Goal: Task Accomplishment & Management: Manage account settings

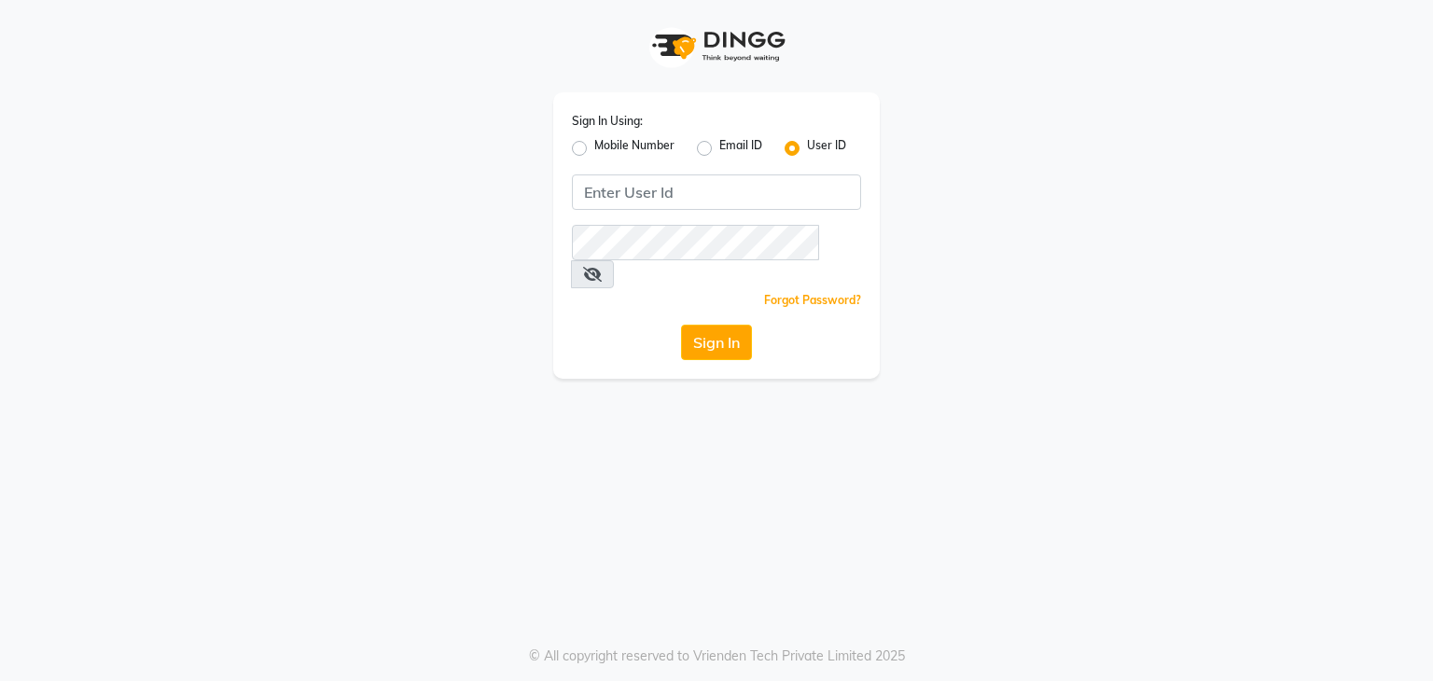
click at [594, 149] on label "Mobile Number" at bounding box center [634, 148] width 80 height 22
click at [594, 149] on input "Mobile Number" at bounding box center [600, 143] width 12 height 12
radio input "true"
radio input "false"
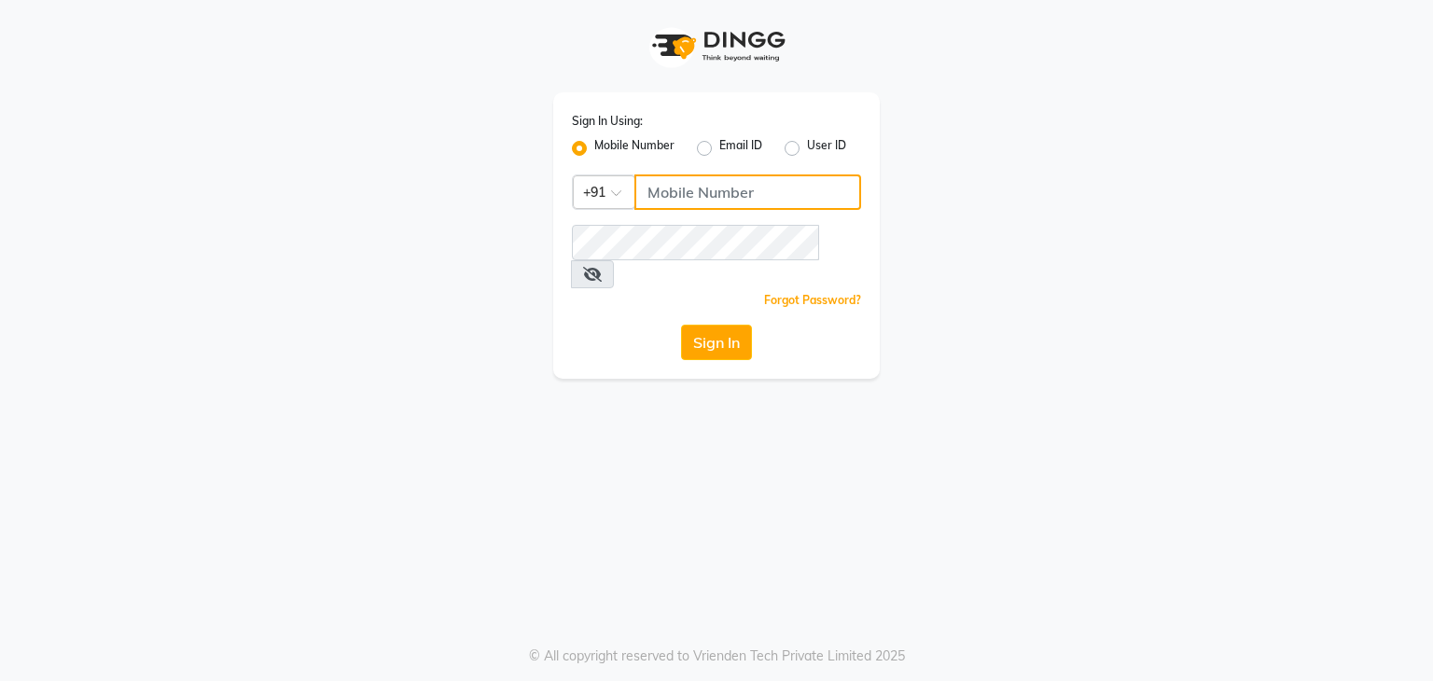
click at [694, 182] on input "Username" at bounding box center [748, 191] width 227 height 35
type input "7684837520"
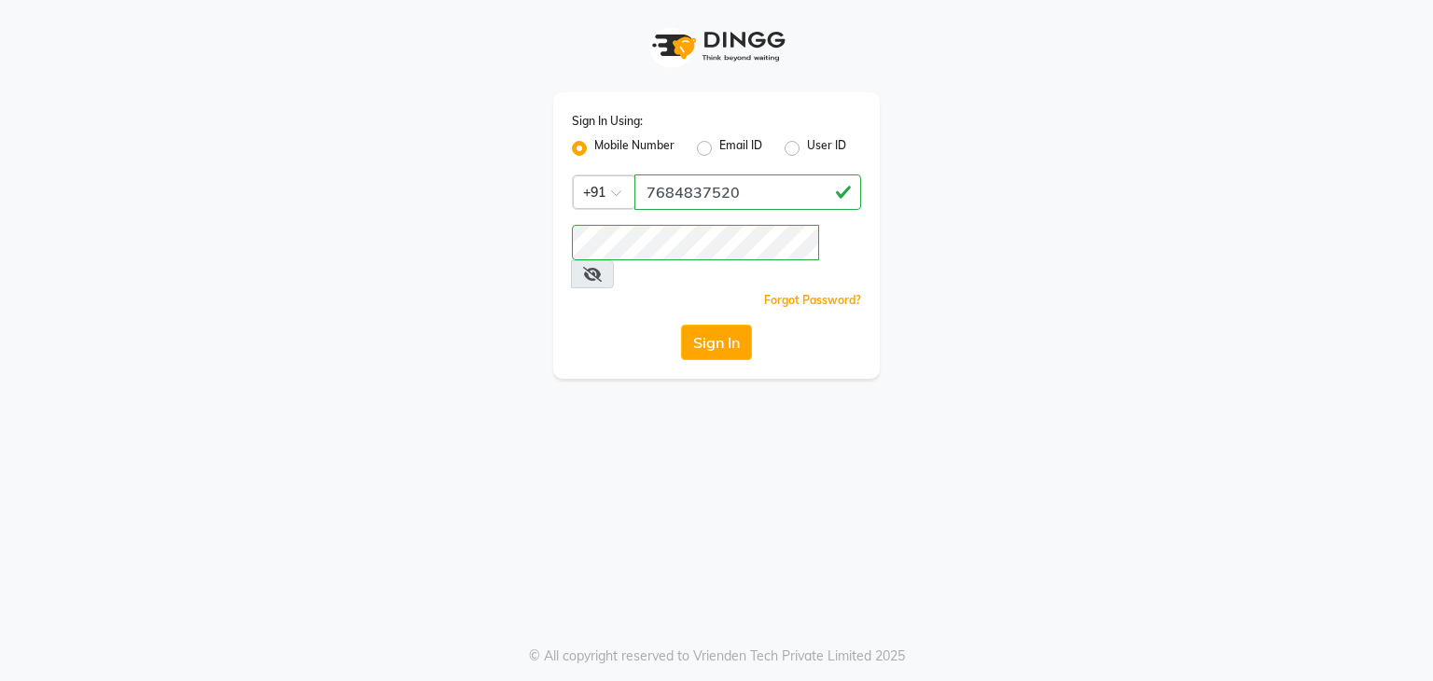
click at [602, 267] on icon at bounding box center [592, 274] width 19 height 15
click at [731, 325] on button "Sign In" at bounding box center [716, 342] width 71 height 35
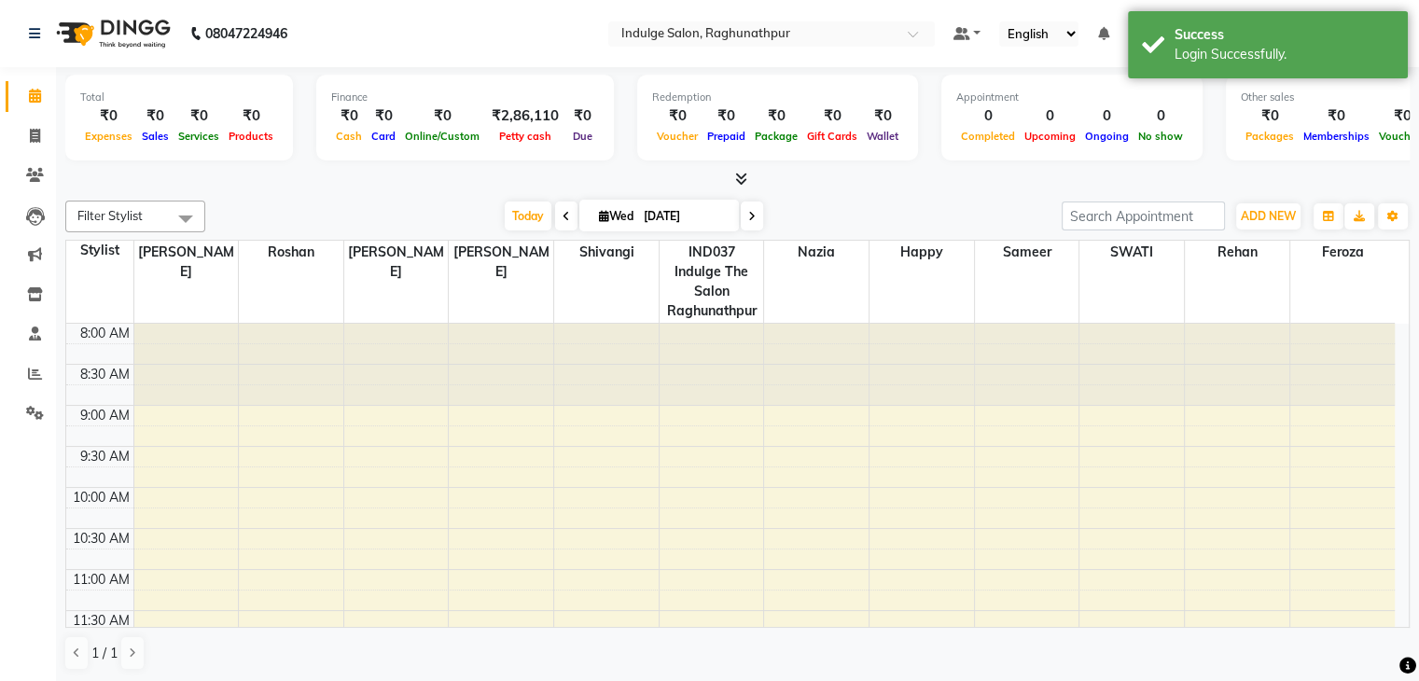
click at [265, 189] on div "Total ₹0 Expenses ₹0 Sales ₹0 Services ₹0 Products Finance ₹0 Cash ₹0 Card ₹0 O…" at bounding box center [737, 375] width 1363 height 616
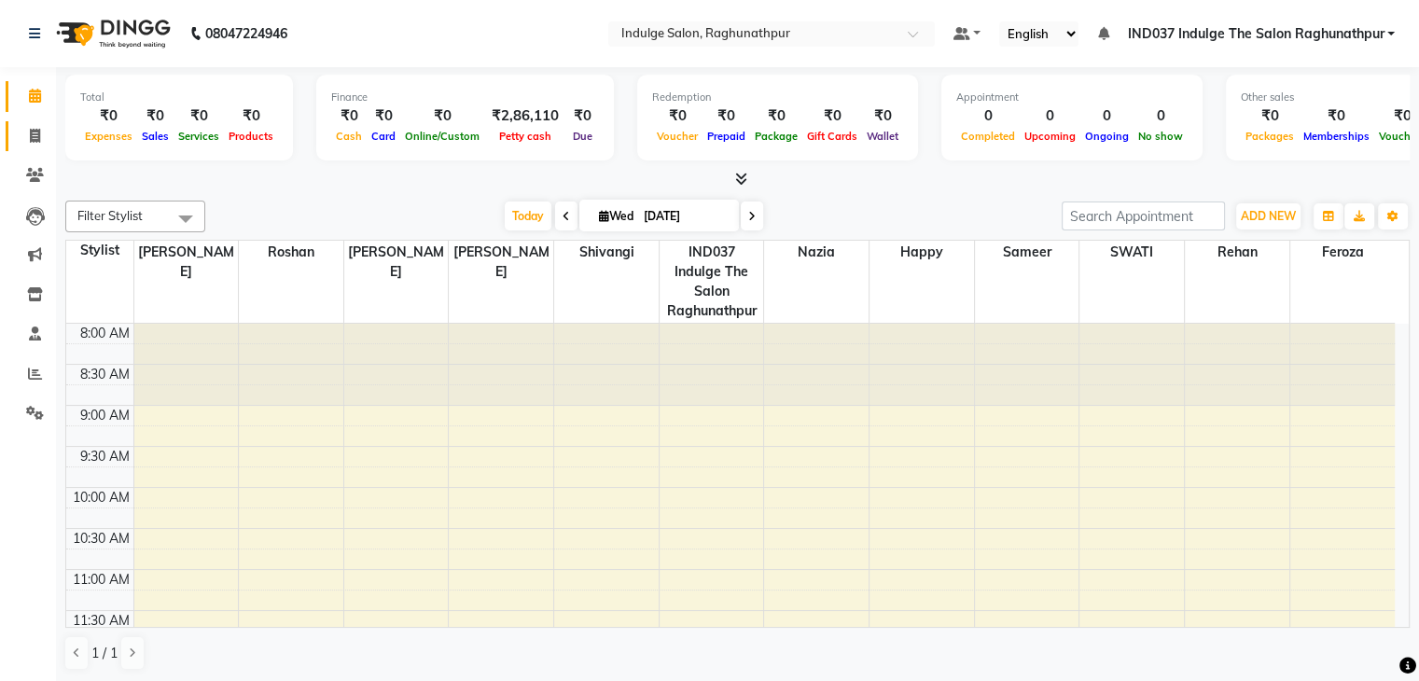
click at [35, 149] on link "Invoice" at bounding box center [28, 136] width 45 height 31
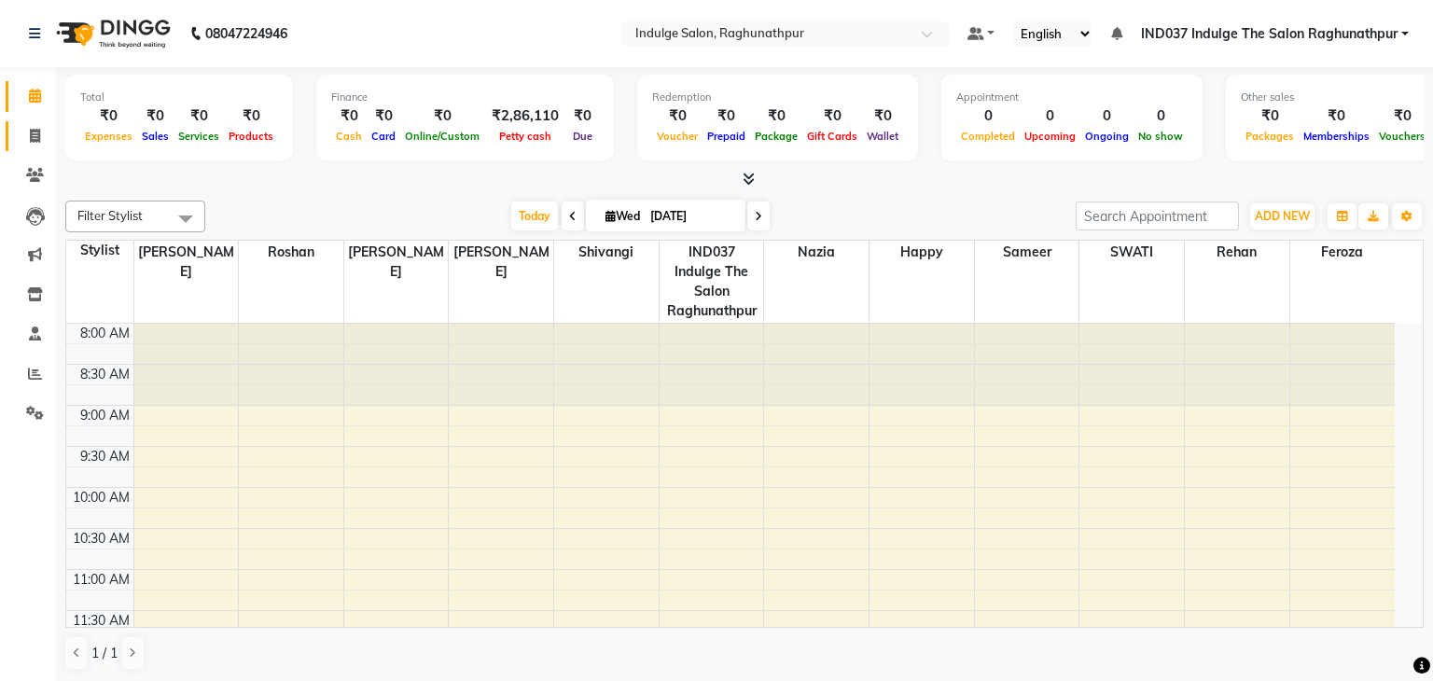
select select "7475"
select select "service"
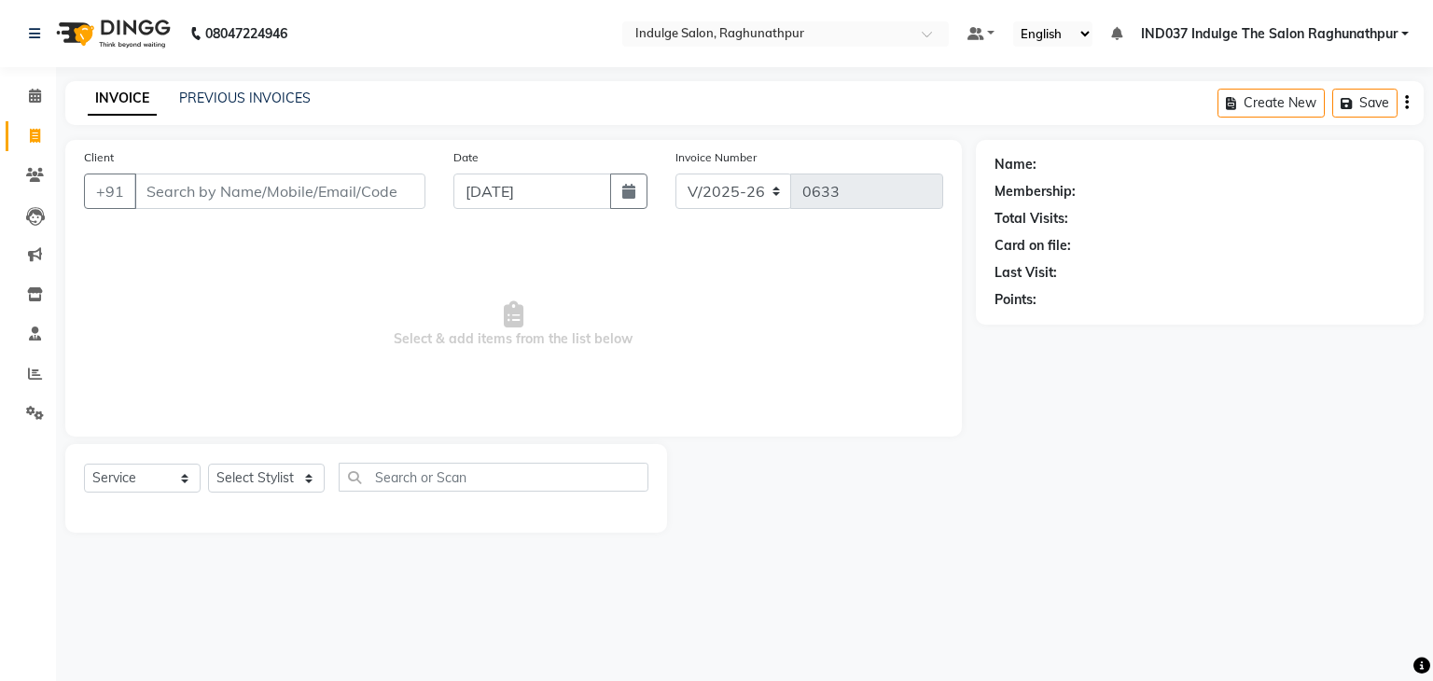
click at [228, 187] on input "Client" at bounding box center [279, 191] width 291 height 35
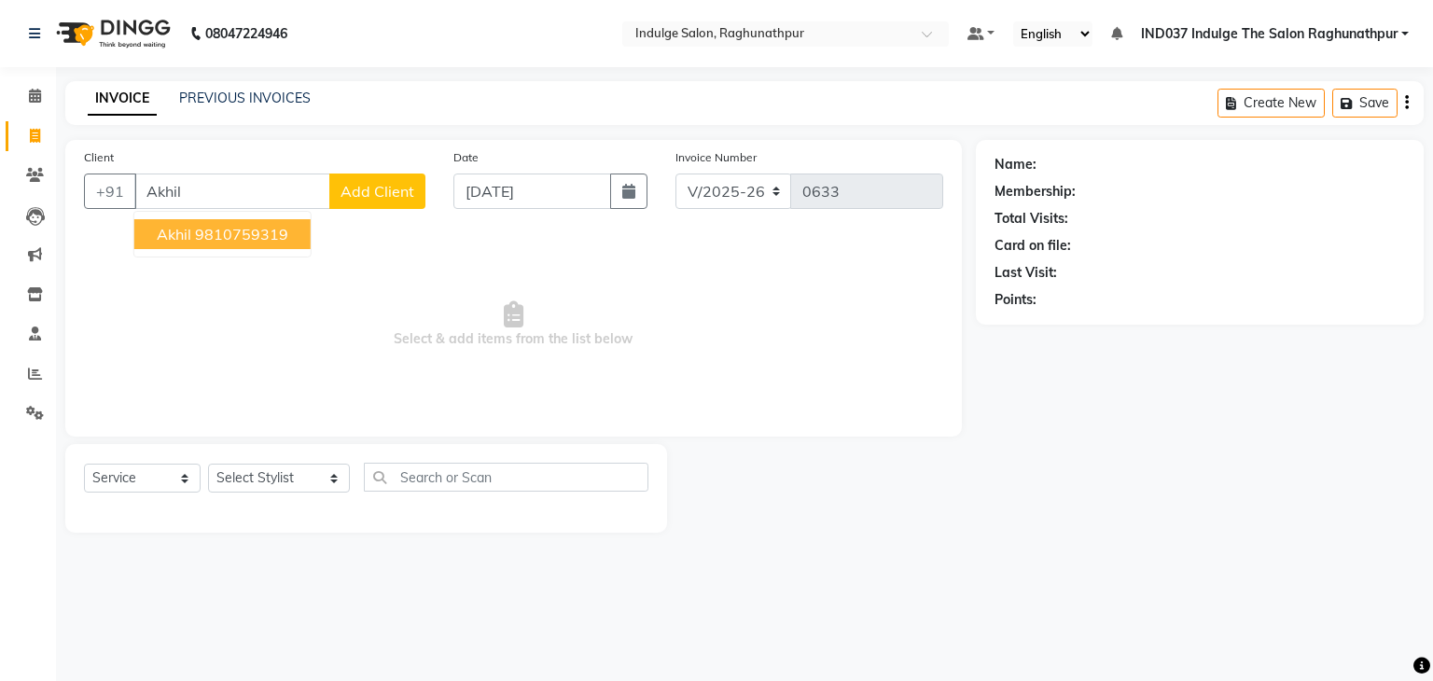
click at [225, 240] on ngb-highlight "9810759319" at bounding box center [241, 234] width 93 height 19
type input "9810759319"
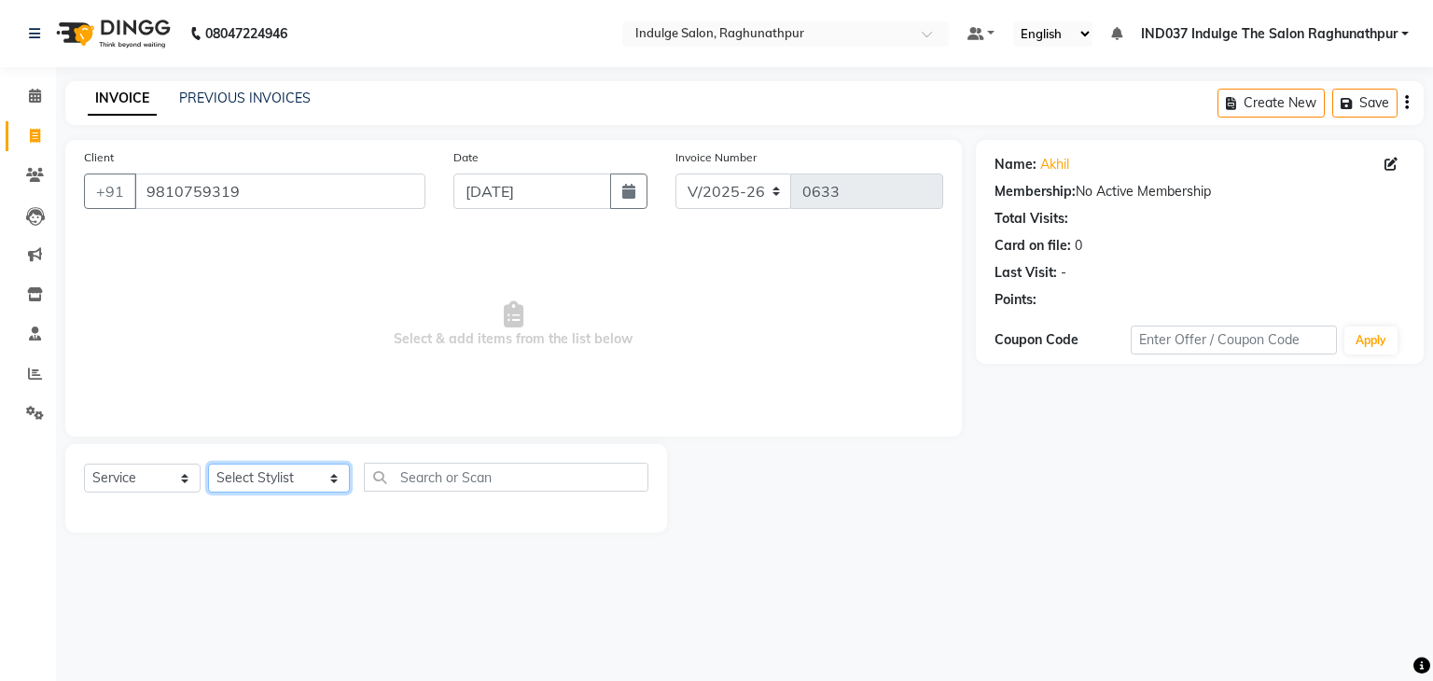
drag, startPoint x: 292, startPoint y: 477, endPoint x: 272, endPoint y: 380, distance: 99.0
click at [272, 380] on div "Client +91 9810759319 Date 03-09-2025 Invoice Number V/2025 V/2025-26 0633 Sele…" at bounding box center [513, 336] width 925 height 393
select select "66313"
click at [208, 465] on select "Select Stylist Amir Ethan feroza Happy IND037 Indulge The Salon Raghunathpur ka…" at bounding box center [279, 478] width 142 height 29
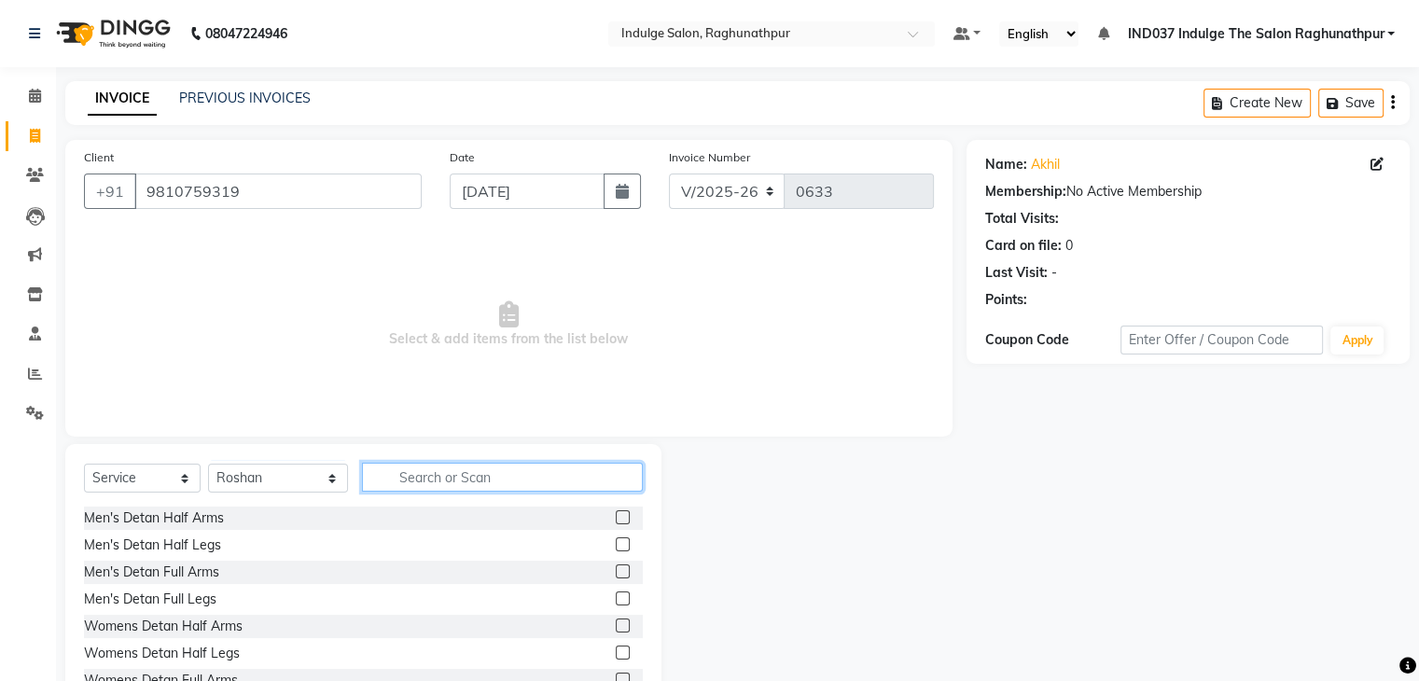
click at [416, 482] on input "text" at bounding box center [502, 477] width 280 height 29
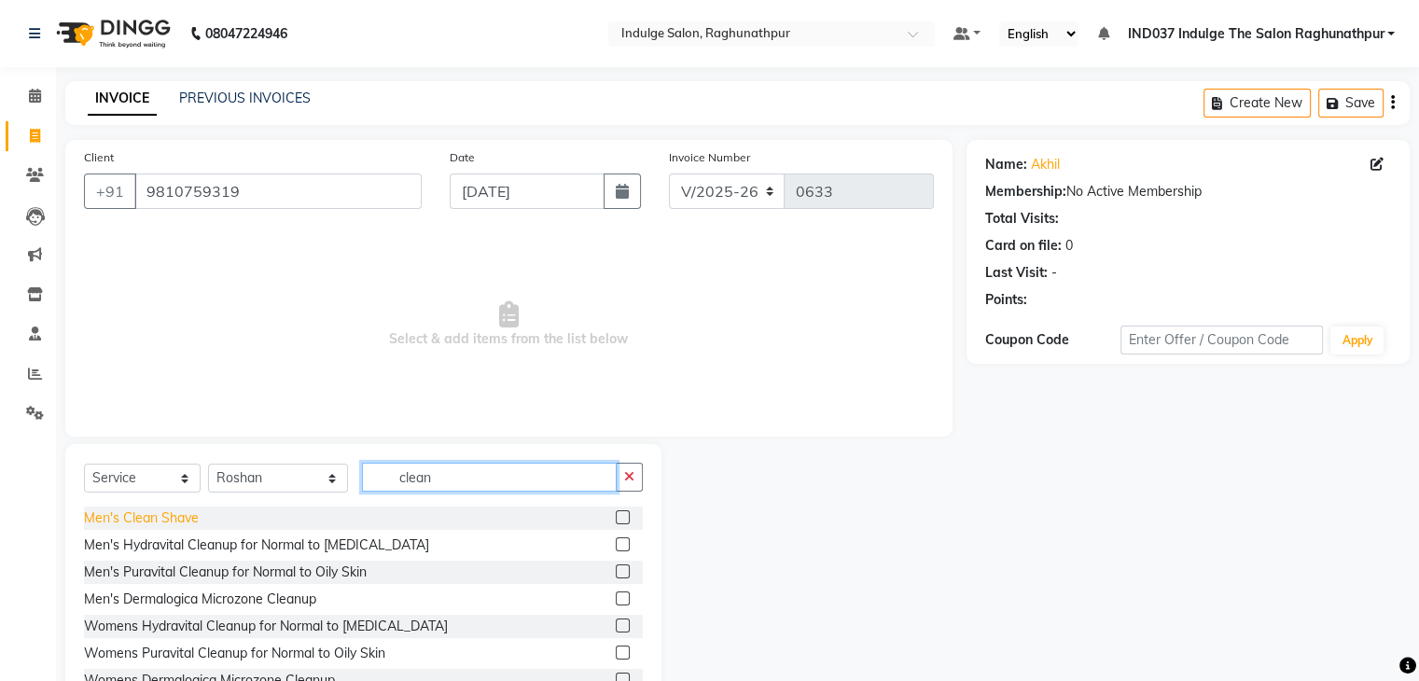
type input "clean"
click at [113, 520] on div "Men's Clean Shave" at bounding box center [141, 519] width 115 height 20
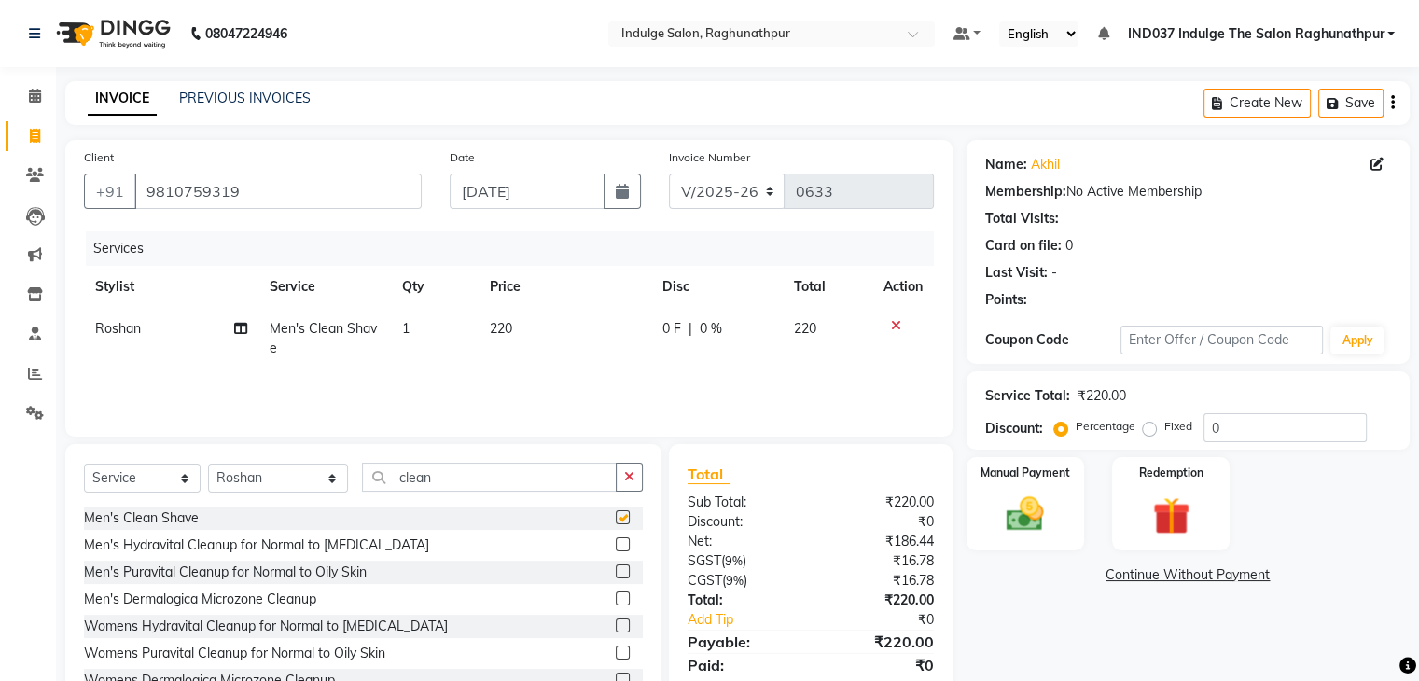
checkbox input "false"
click at [1053, 493] on img at bounding box center [1025, 515] width 63 height 45
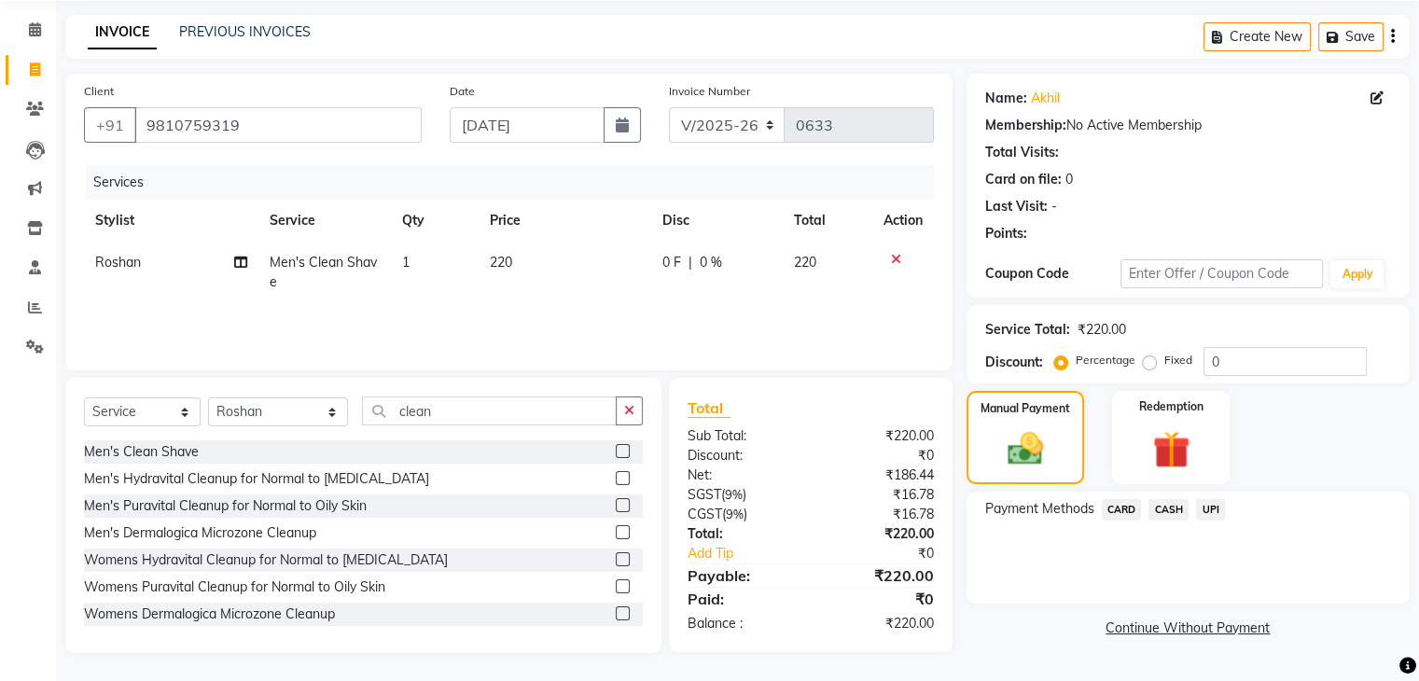
click at [1172, 509] on span "CASH" at bounding box center [1169, 509] width 40 height 21
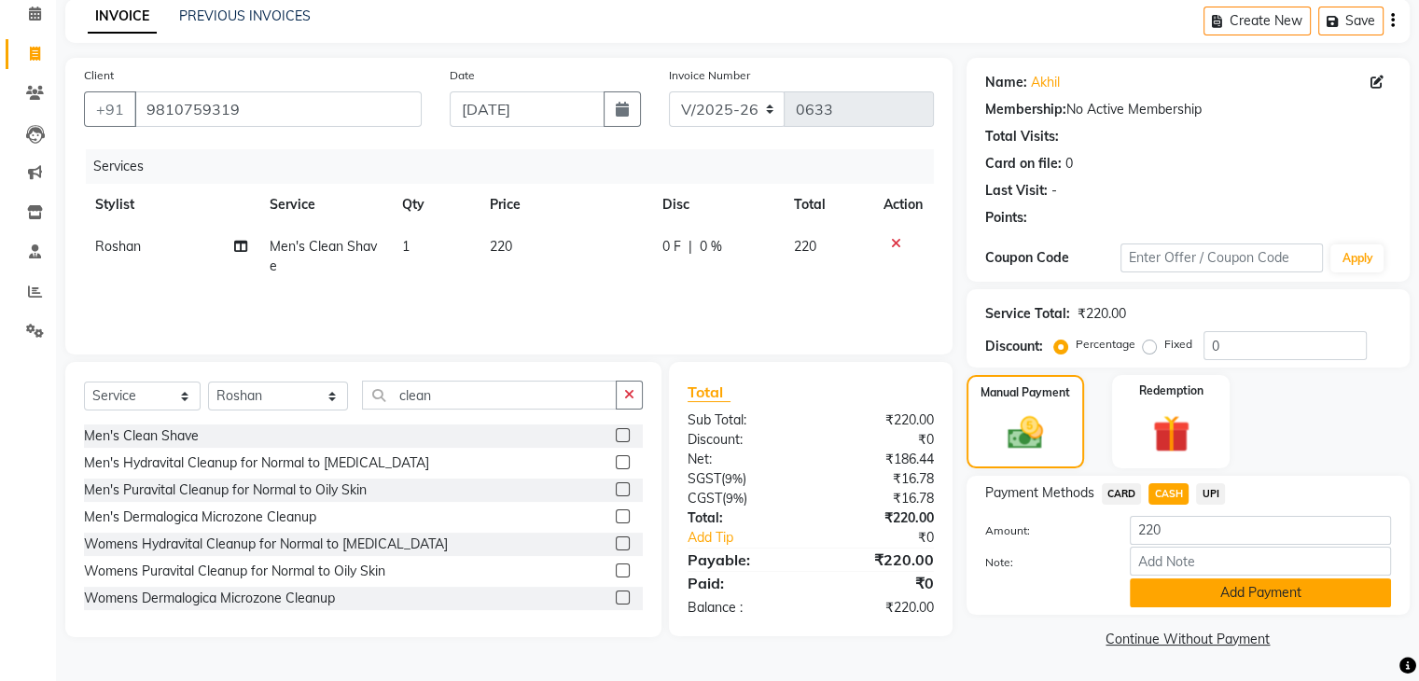
scroll to position [82, 0]
click at [1207, 593] on button "Add Payment" at bounding box center [1260, 593] width 261 height 29
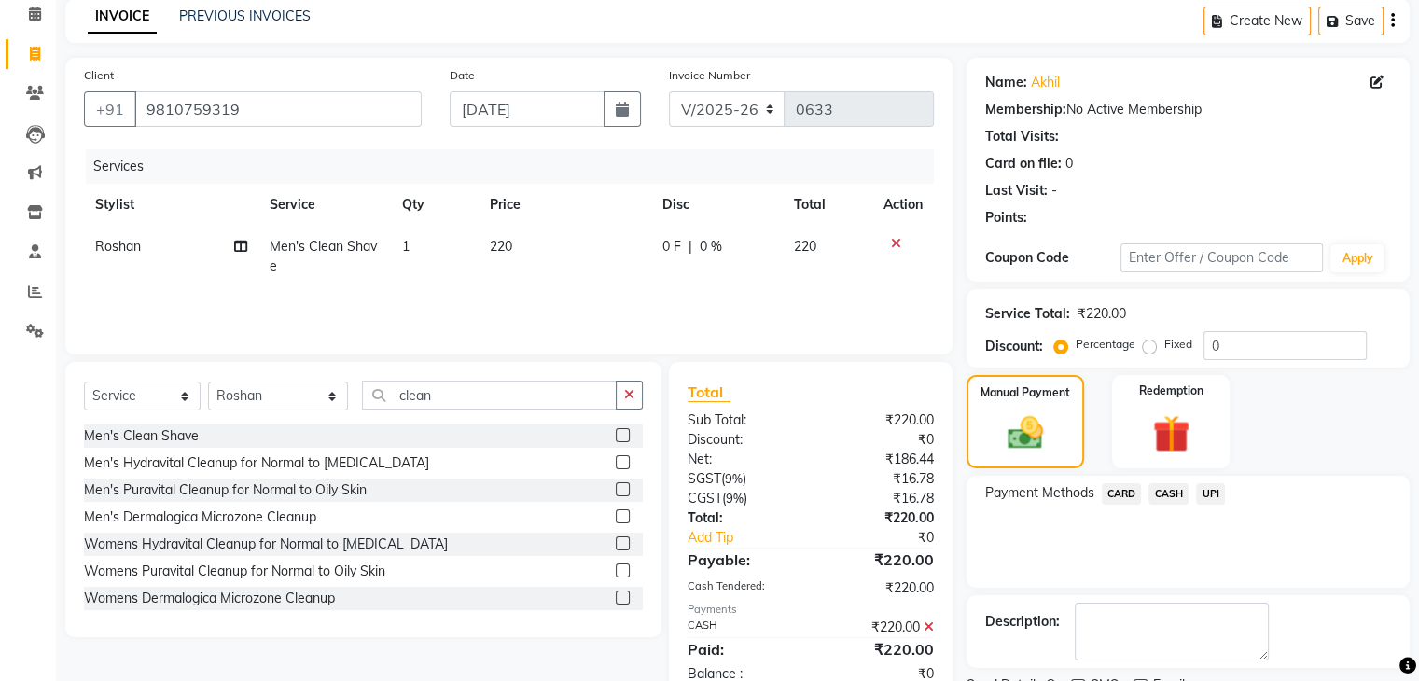
scroll to position [160, 0]
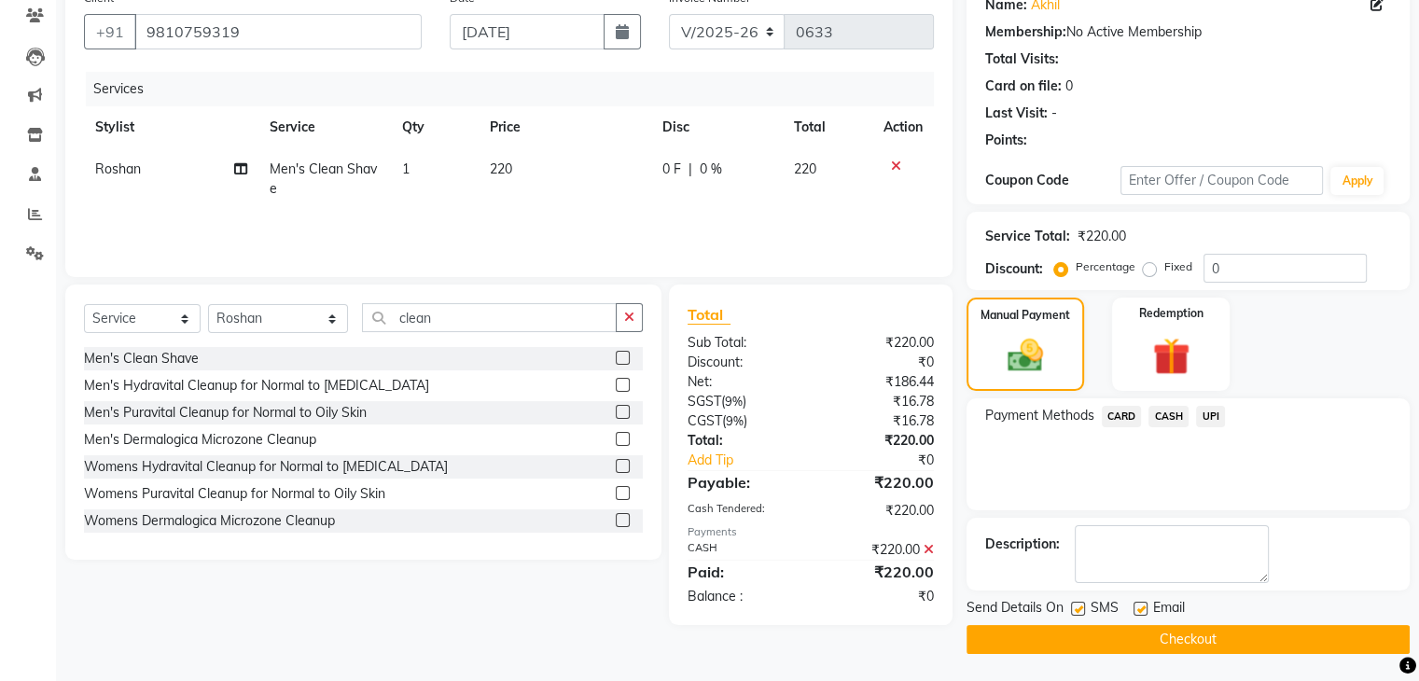
click at [1138, 605] on label at bounding box center [1141, 609] width 14 height 14
click at [1138, 605] on input "checkbox" at bounding box center [1140, 610] width 12 height 12
checkbox input "false"
click at [1077, 608] on label at bounding box center [1078, 609] width 14 height 14
click at [1077, 608] on input "checkbox" at bounding box center [1077, 610] width 12 height 12
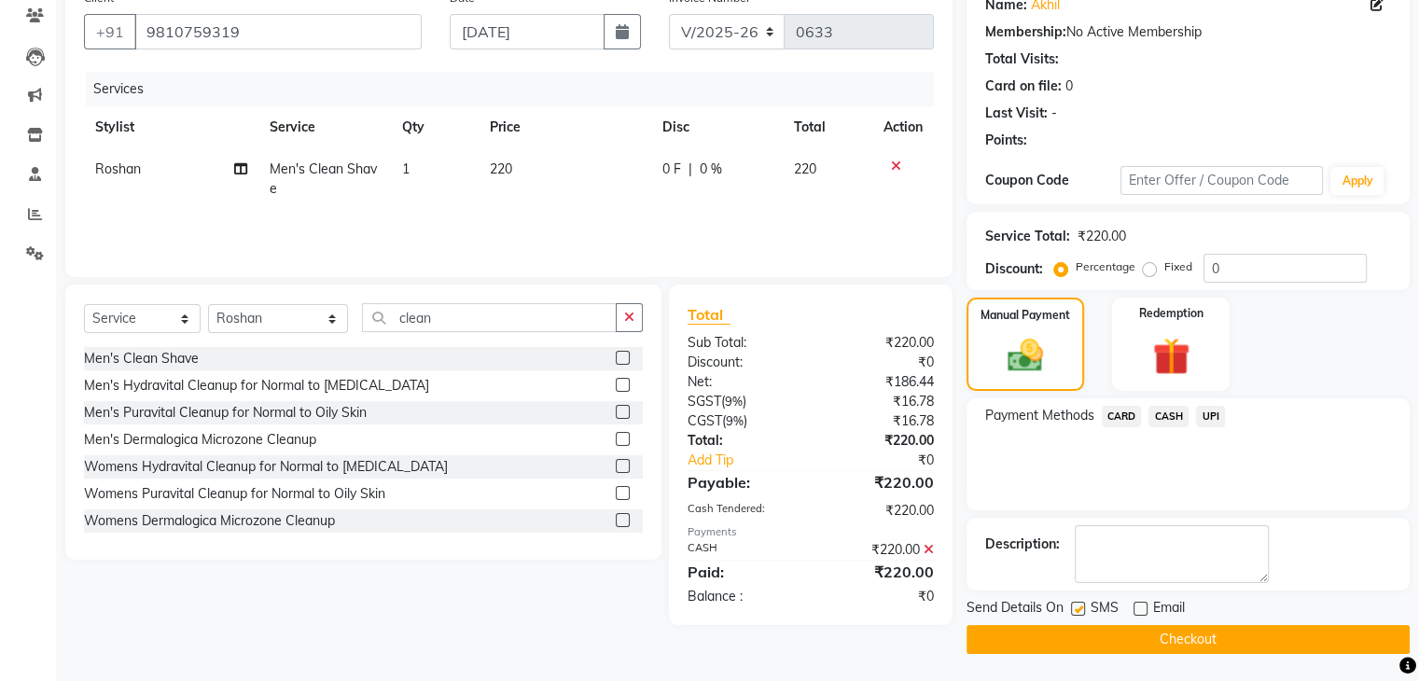
checkbox input "false"
click at [1116, 627] on button "Checkout" at bounding box center [1188, 639] width 443 height 29
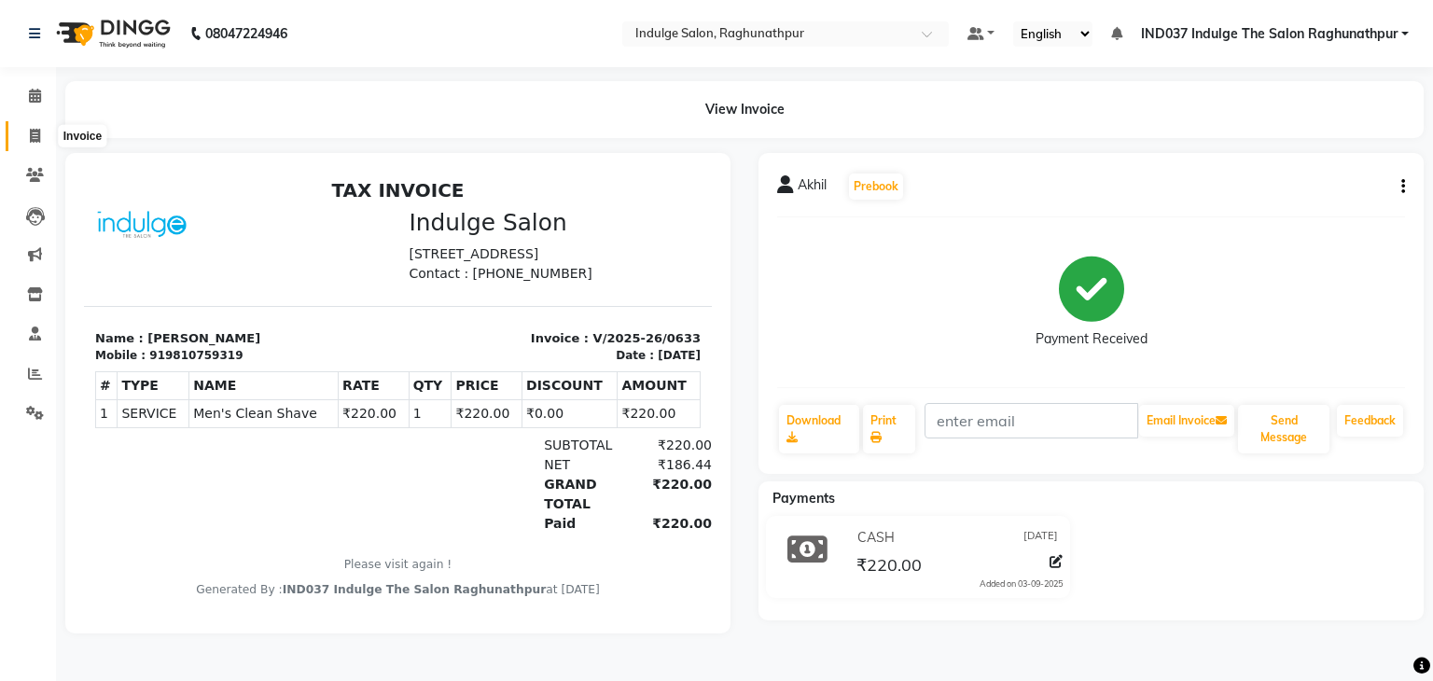
click at [45, 133] on span at bounding box center [35, 136] width 33 height 21
select select "service"
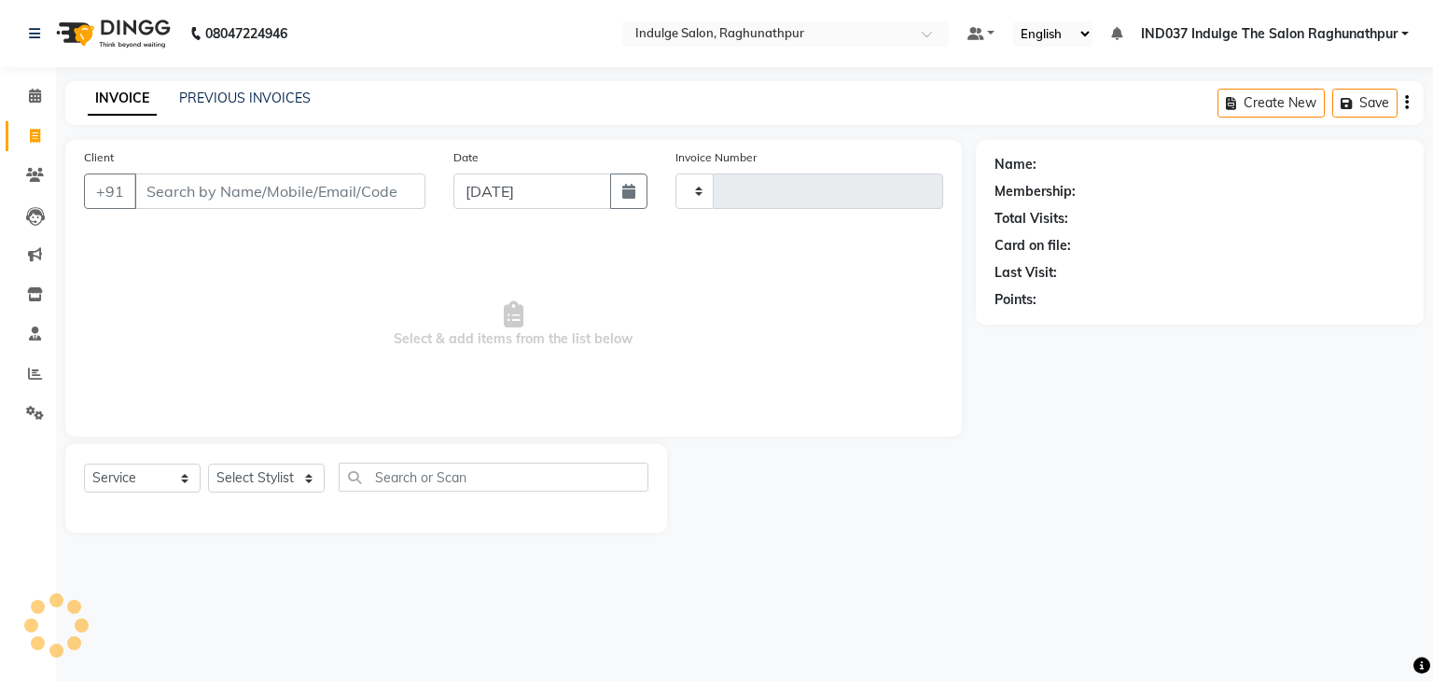
type input "0634"
select select "7475"
click at [275, 189] on input "Client" at bounding box center [279, 191] width 291 height 35
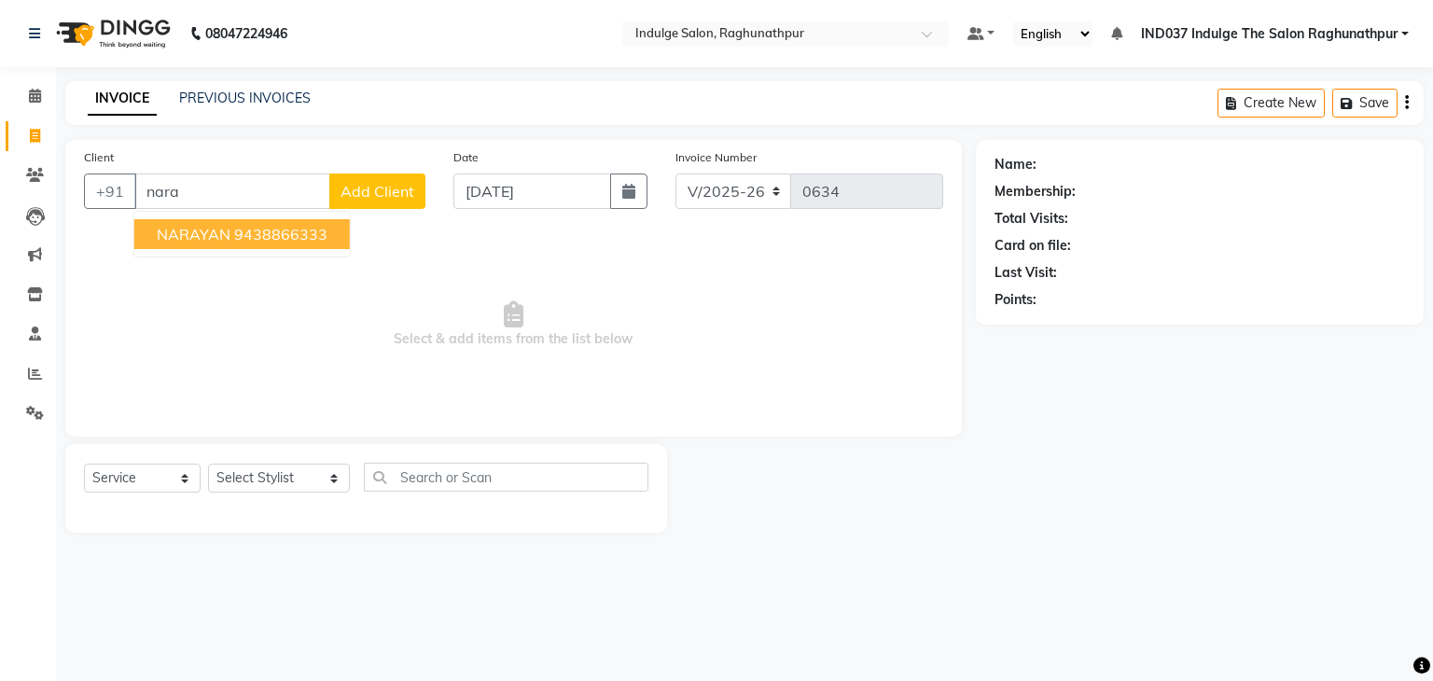
click at [276, 234] on ngb-highlight "9438866333" at bounding box center [280, 234] width 93 height 19
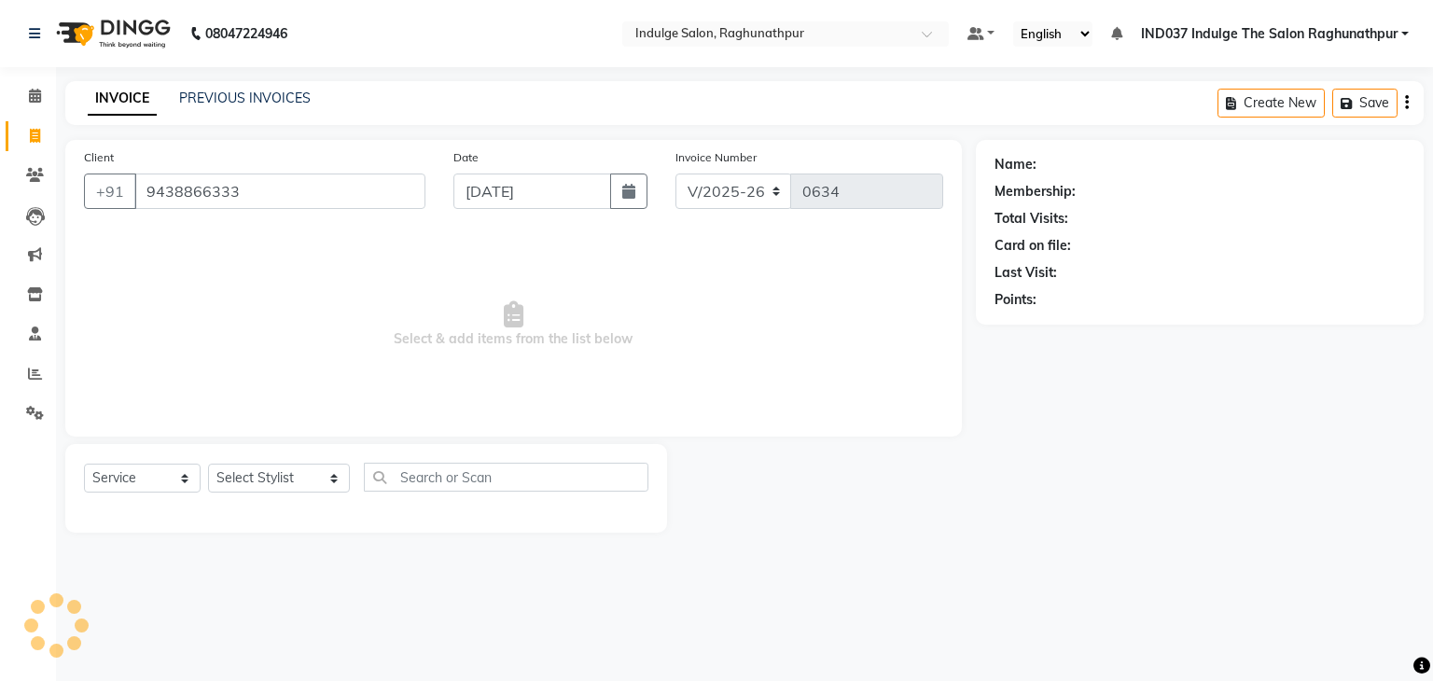
type input "9438866333"
click at [1055, 156] on link "Narayan" at bounding box center [1065, 165] width 50 height 20
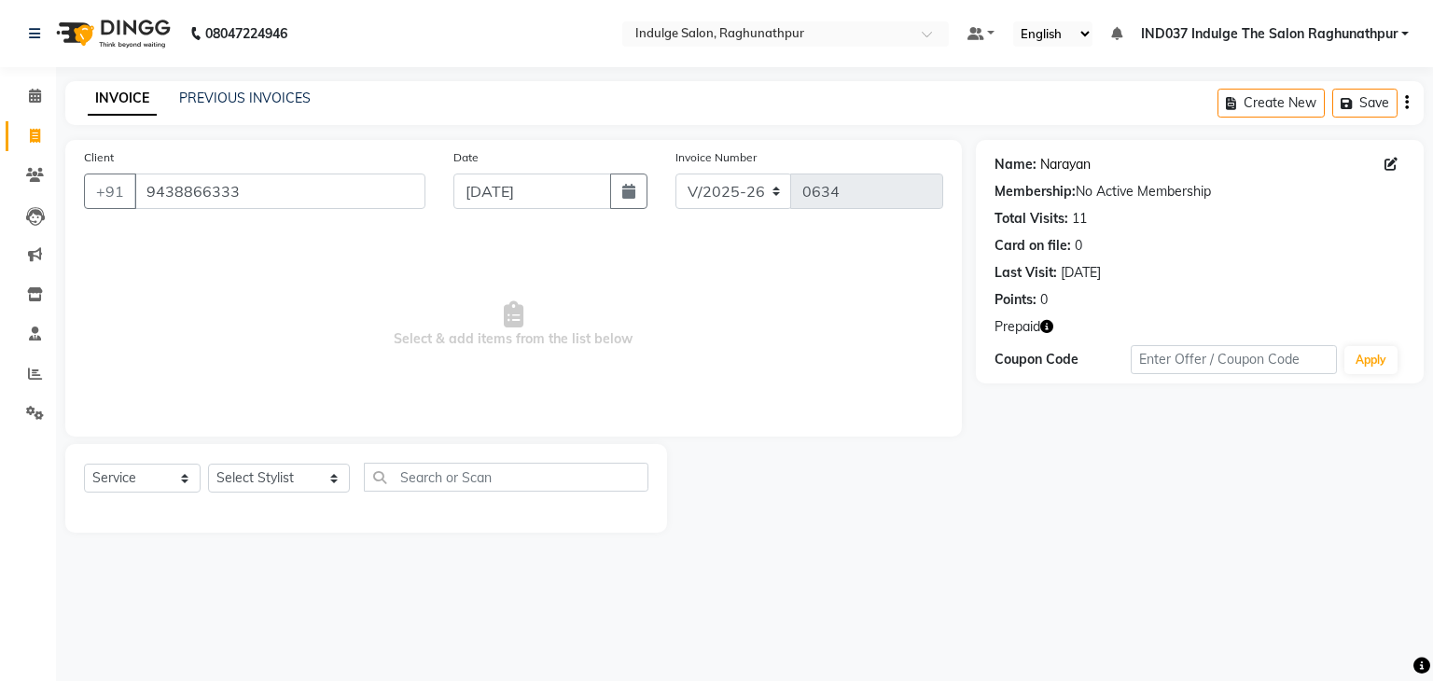
click at [1069, 173] on link "Narayan" at bounding box center [1065, 165] width 50 height 20
click at [1066, 158] on link "Narayan" at bounding box center [1065, 165] width 50 height 20
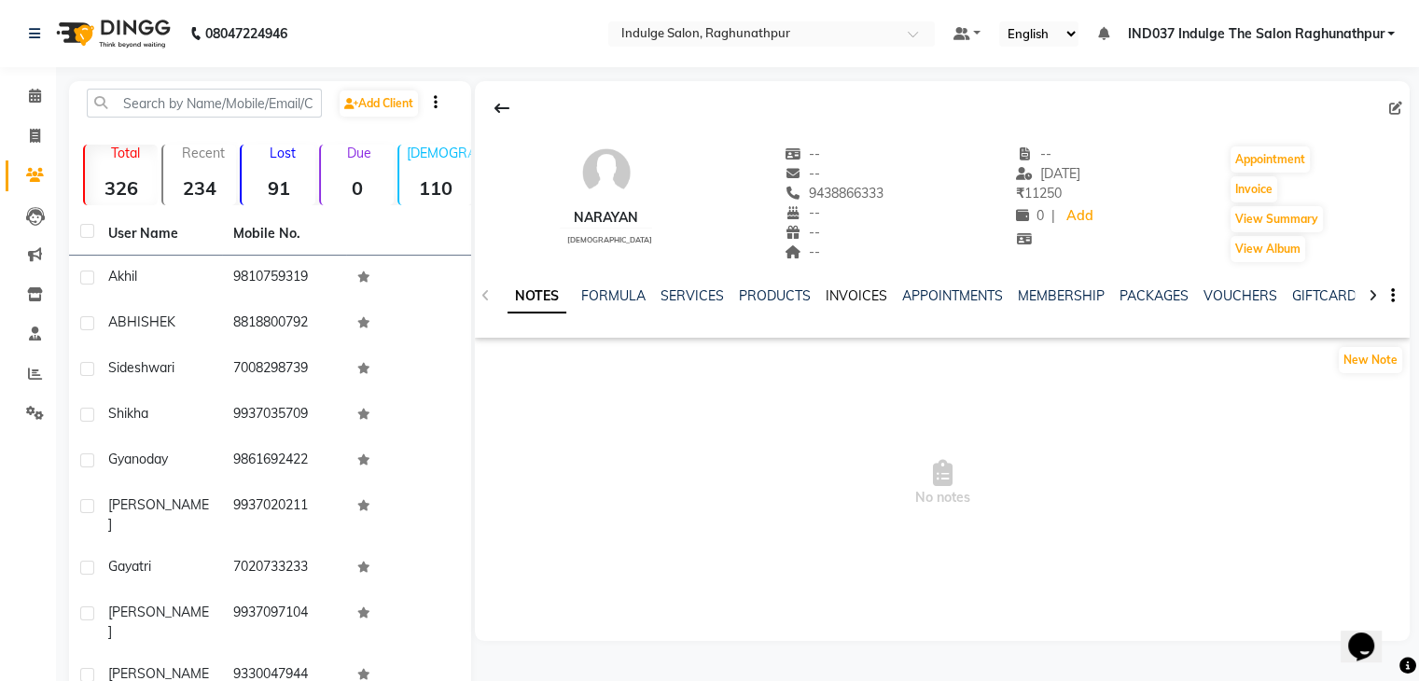
click at [854, 296] on link "INVOICES" at bounding box center [857, 295] width 62 height 17
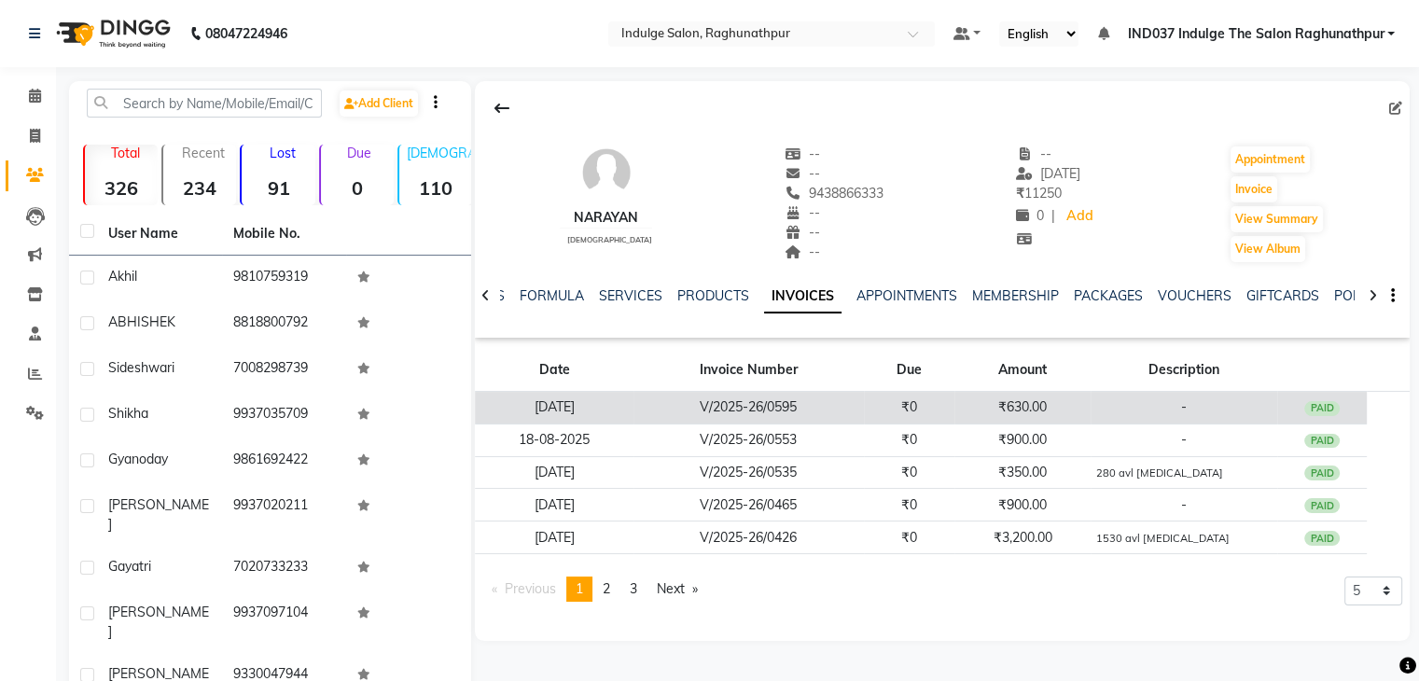
click at [1071, 403] on td "₹630.00" at bounding box center [1022, 408] width 135 height 33
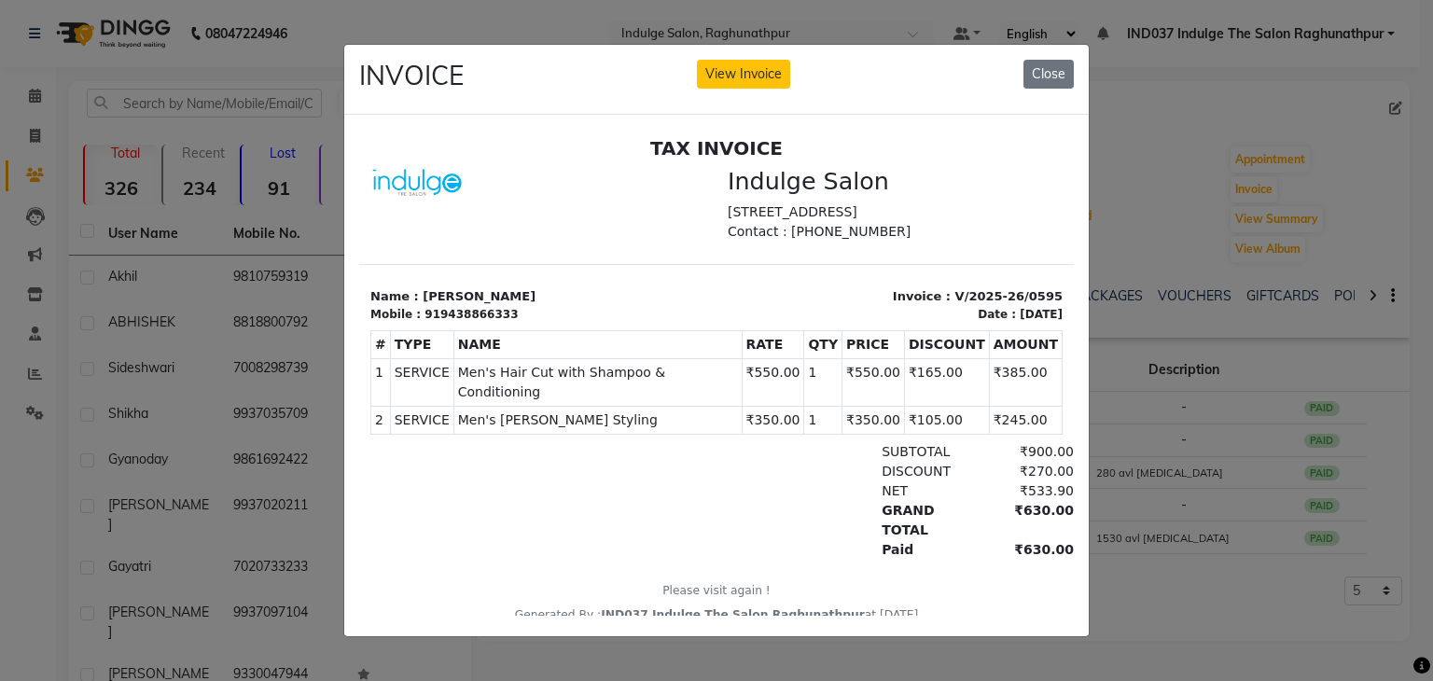
click at [804, 469] on div "DISCOUNT ₹270.00" at bounding box center [832, 471] width 484 height 20
click at [762, 483] on div "NET ₹533.90" at bounding box center [832, 491] width 484 height 20
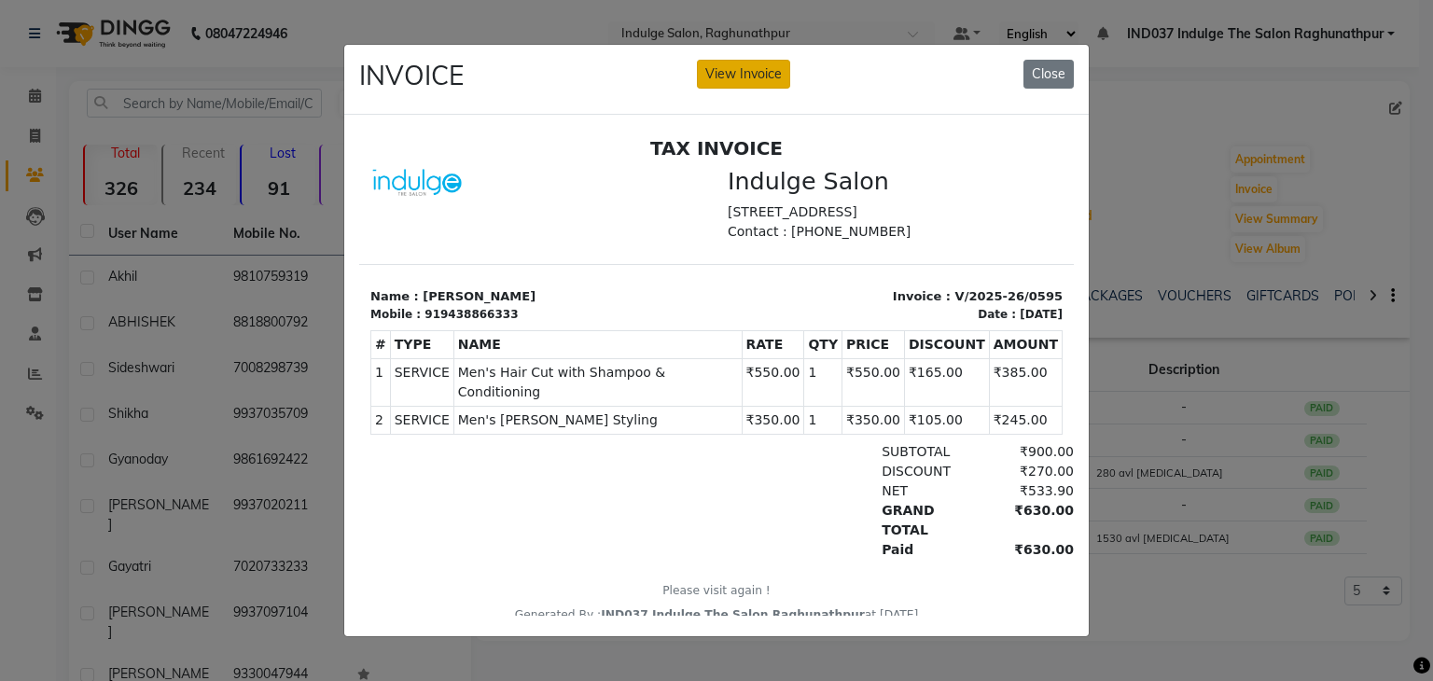
click at [706, 66] on button "View Invoice" at bounding box center [743, 74] width 93 height 29
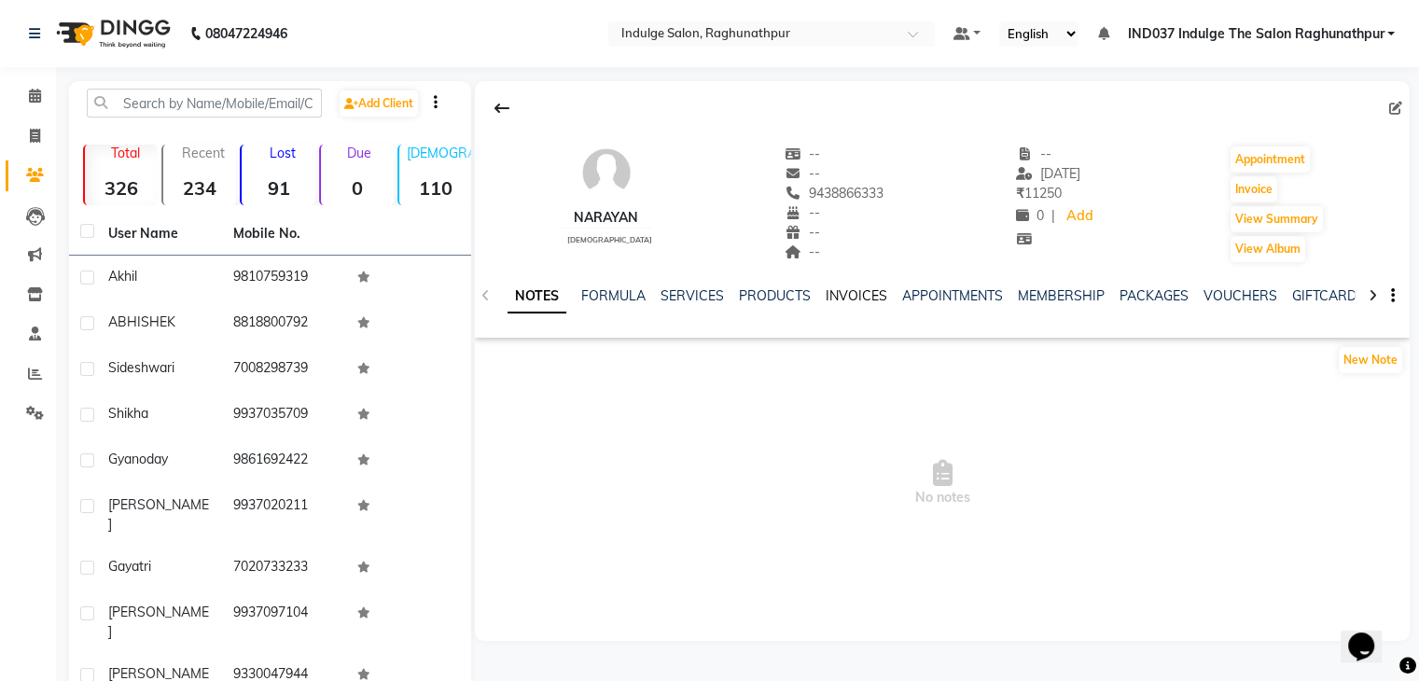
click at [867, 290] on link "INVOICES" at bounding box center [857, 295] width 62 height 17
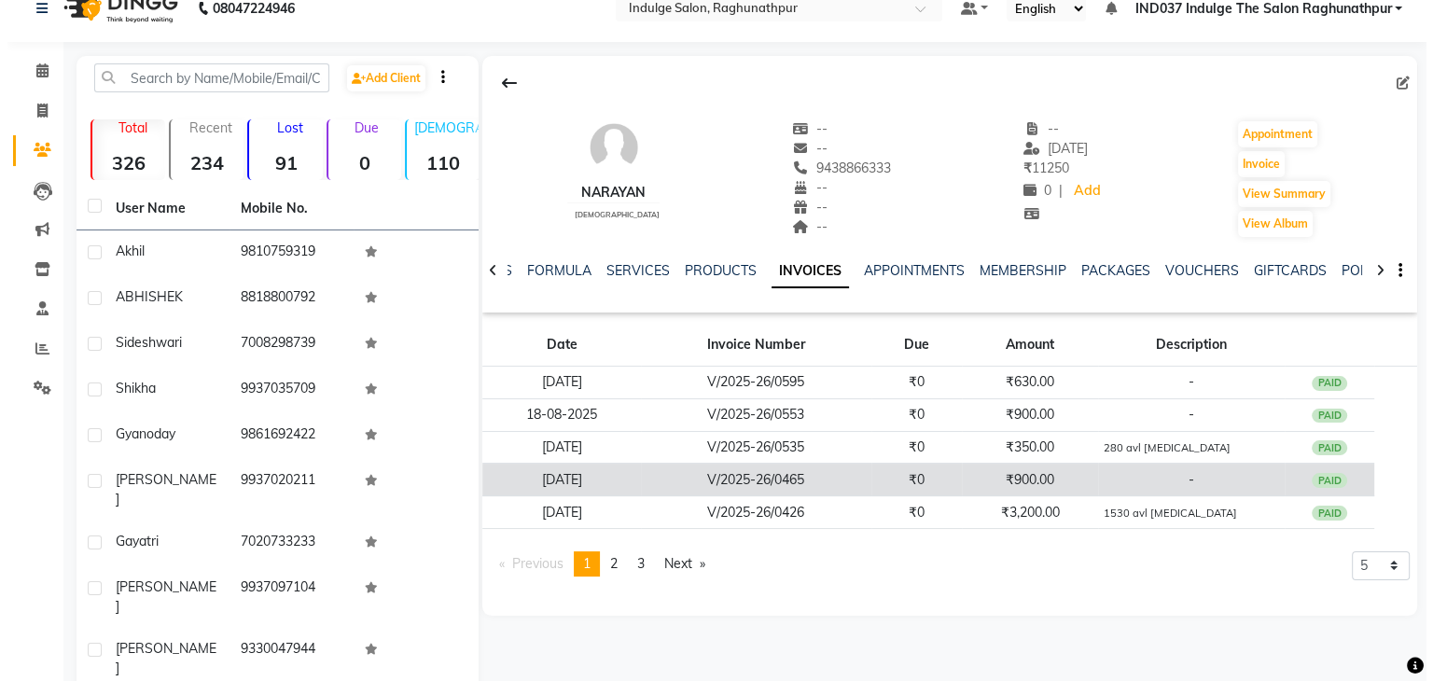
scroll to position [18, 0]
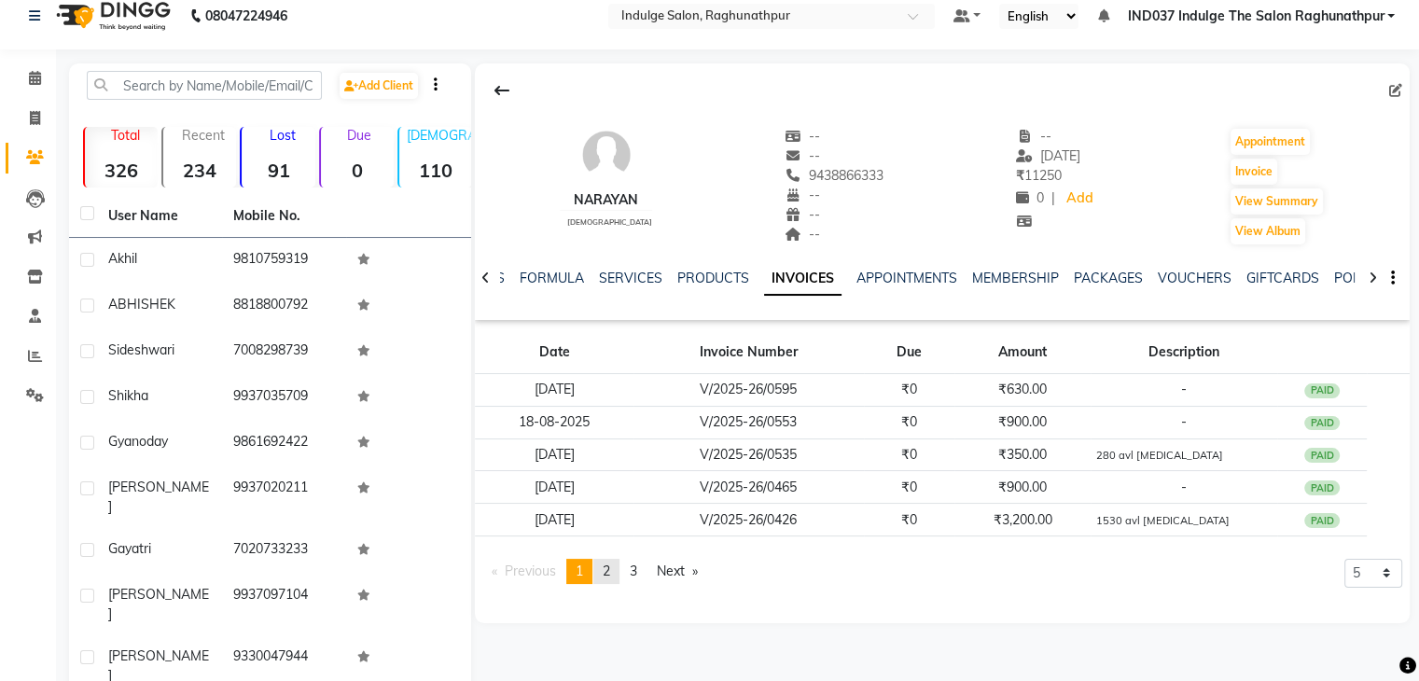
click at [620, 569] on link "page 2" at bounding box center [606, 571] width 26 height 25
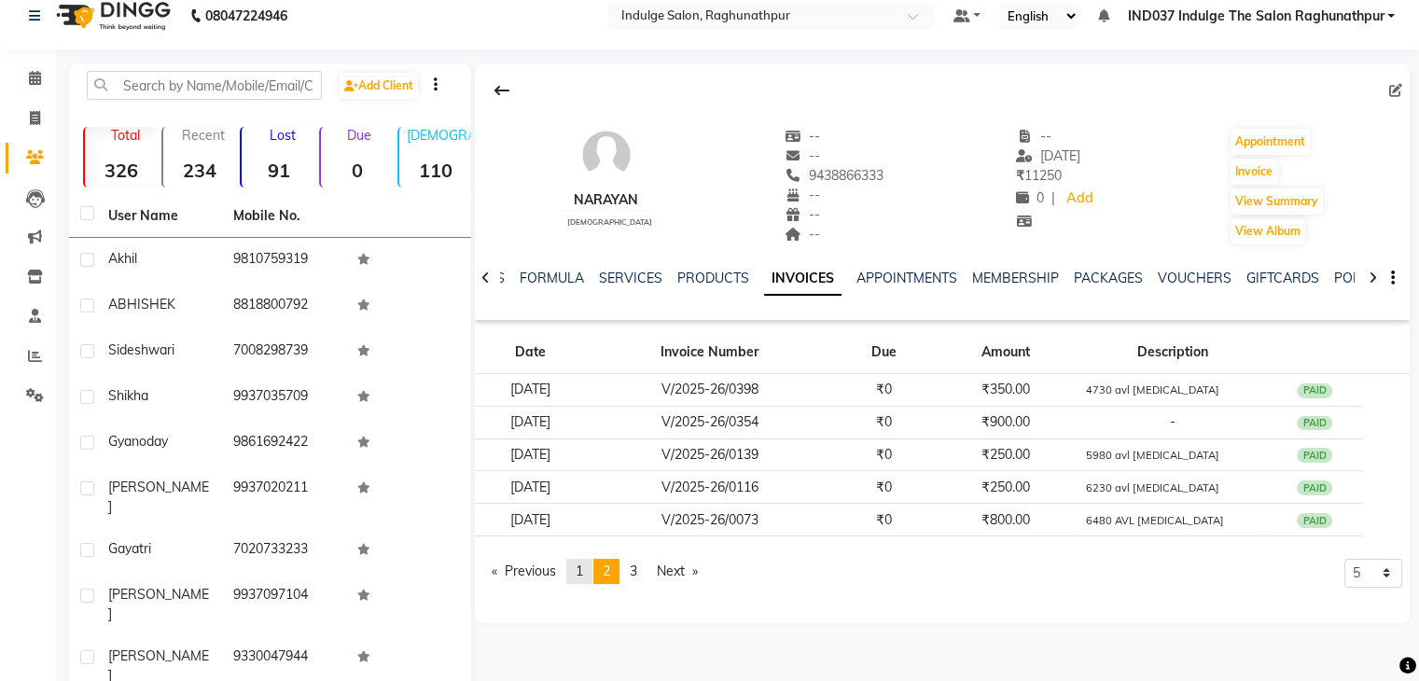
click at [592, 561] on link "page 1" at bounding box center [579, 571] width 26 height 25
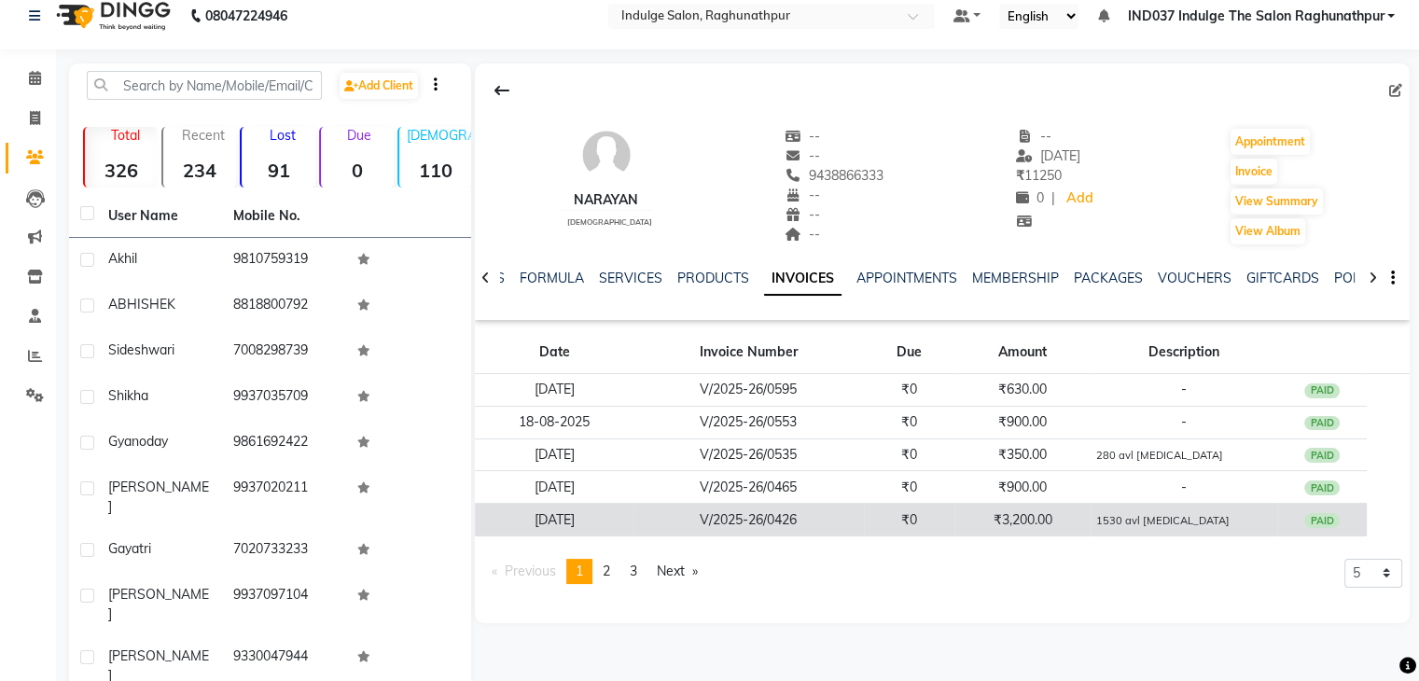
click at [1019, 520] on td "₹3,200.00" at bounding box center [1022, 520] width 135 height 33
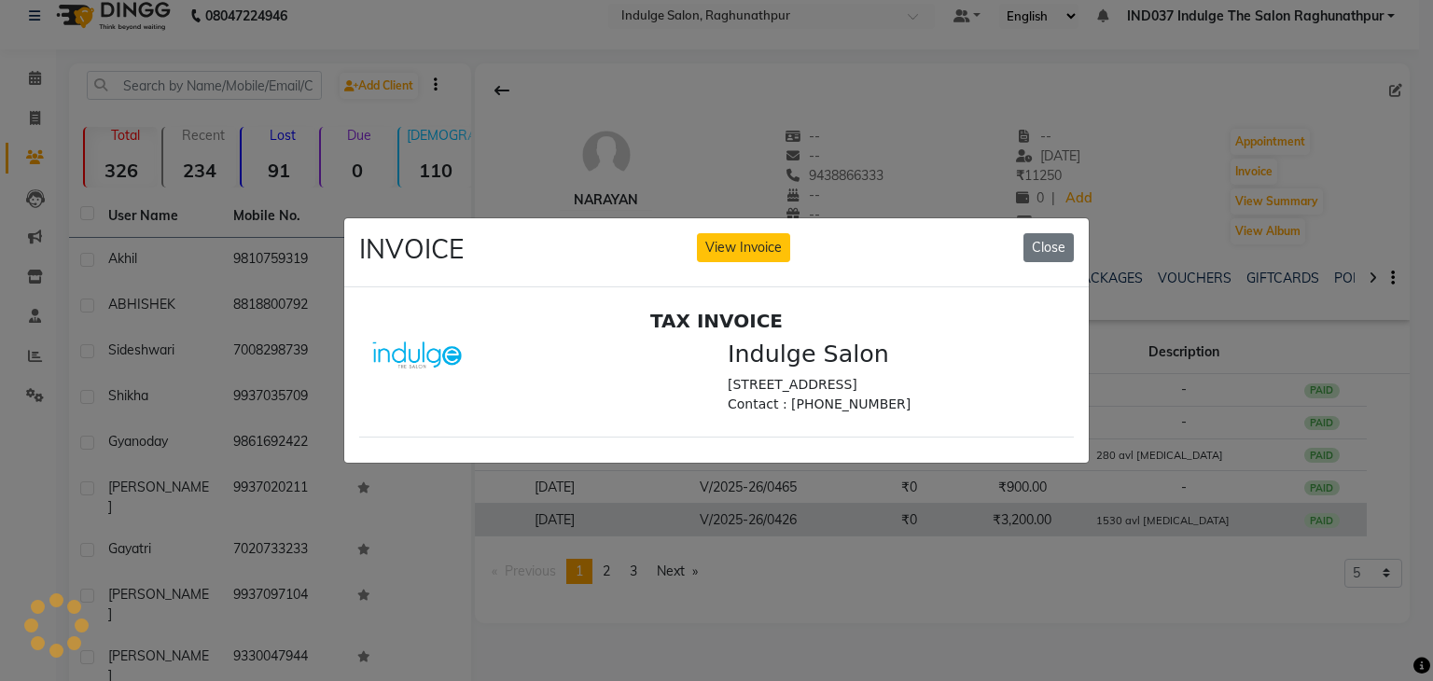
scroll to position [0, 0]
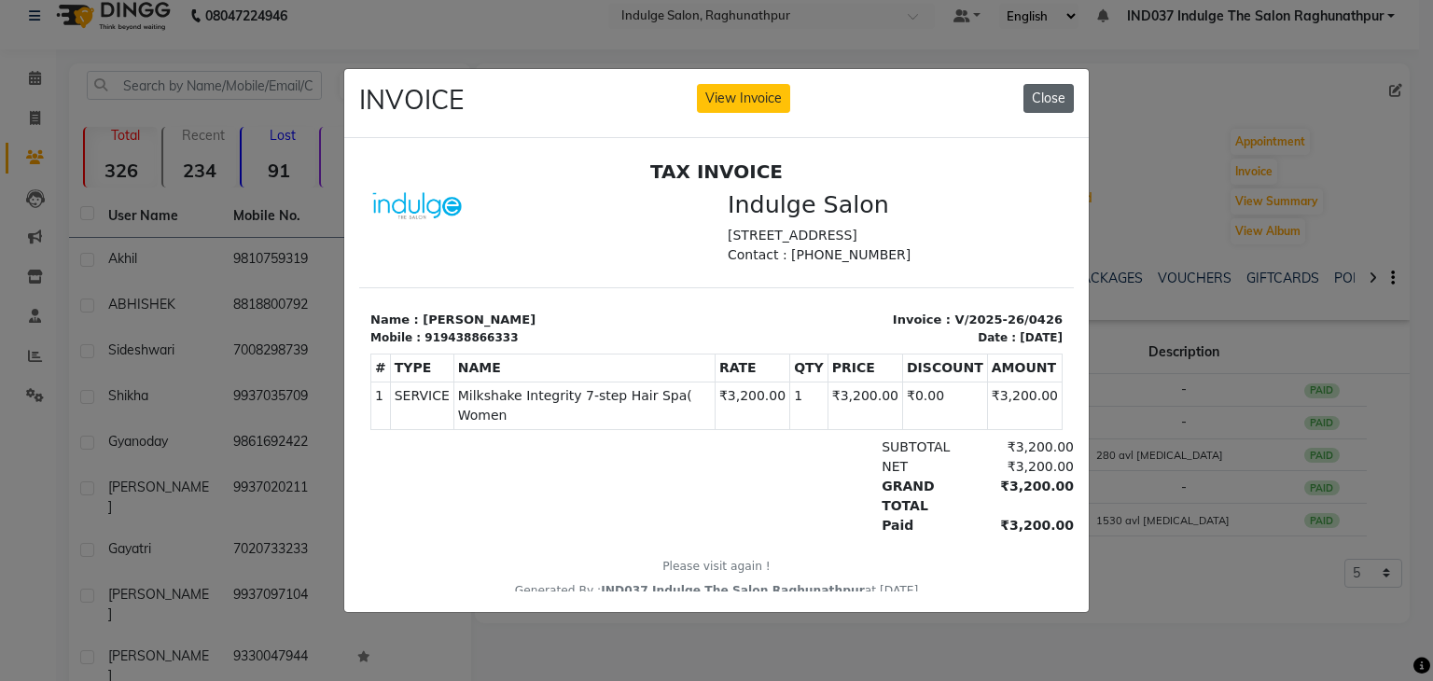
click at [1042, 94] on button "Close" at bounding box center [1049, 98] width 50 height 29
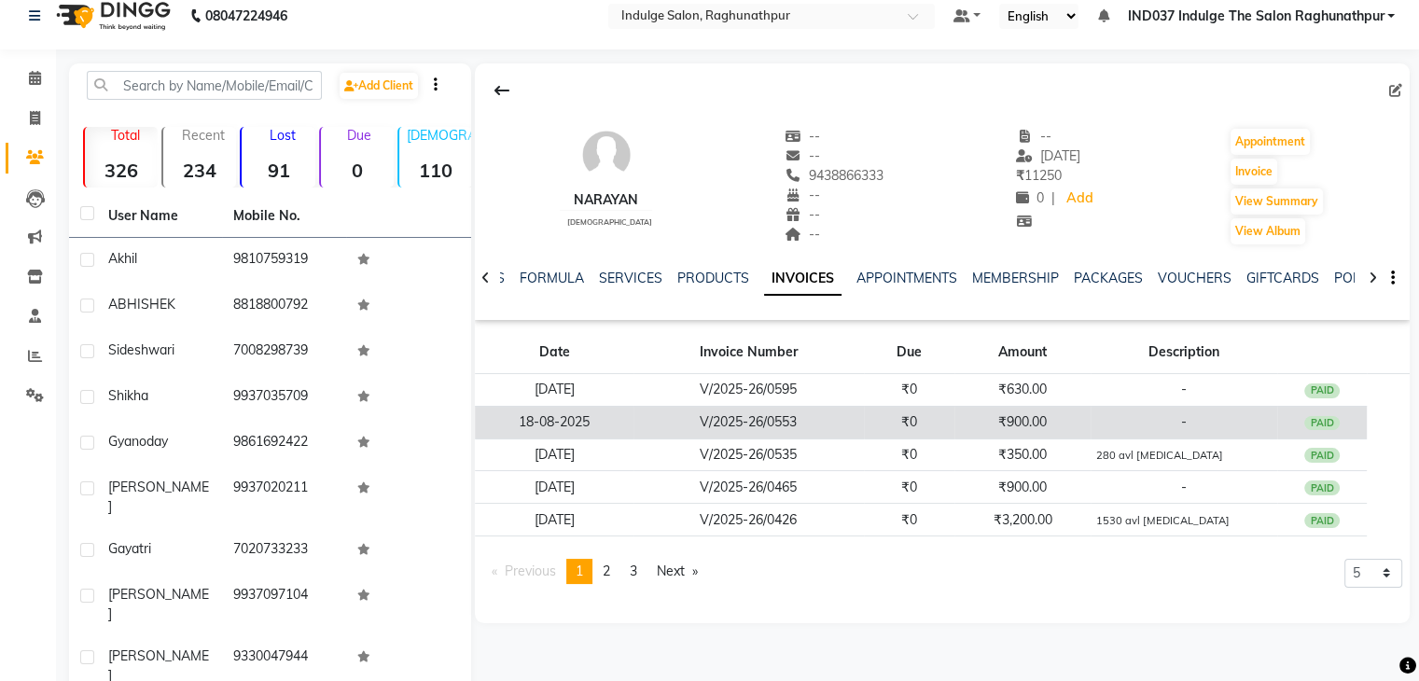
click at [1073, 417] on td "₹900.00" at bounding box center [1022, 422] width 135 height 33
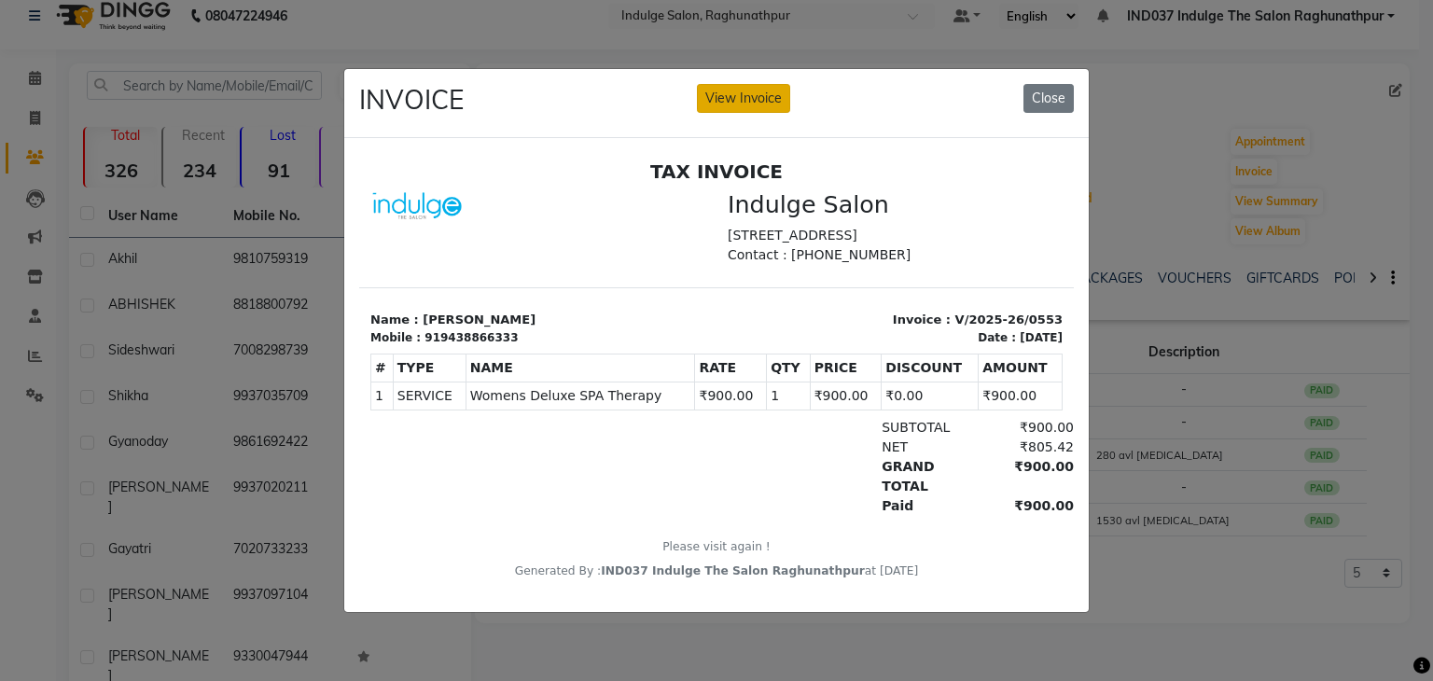
click at [762, 92] on button "View Invoice" at bounding box center [743, 98] width 93 height 29
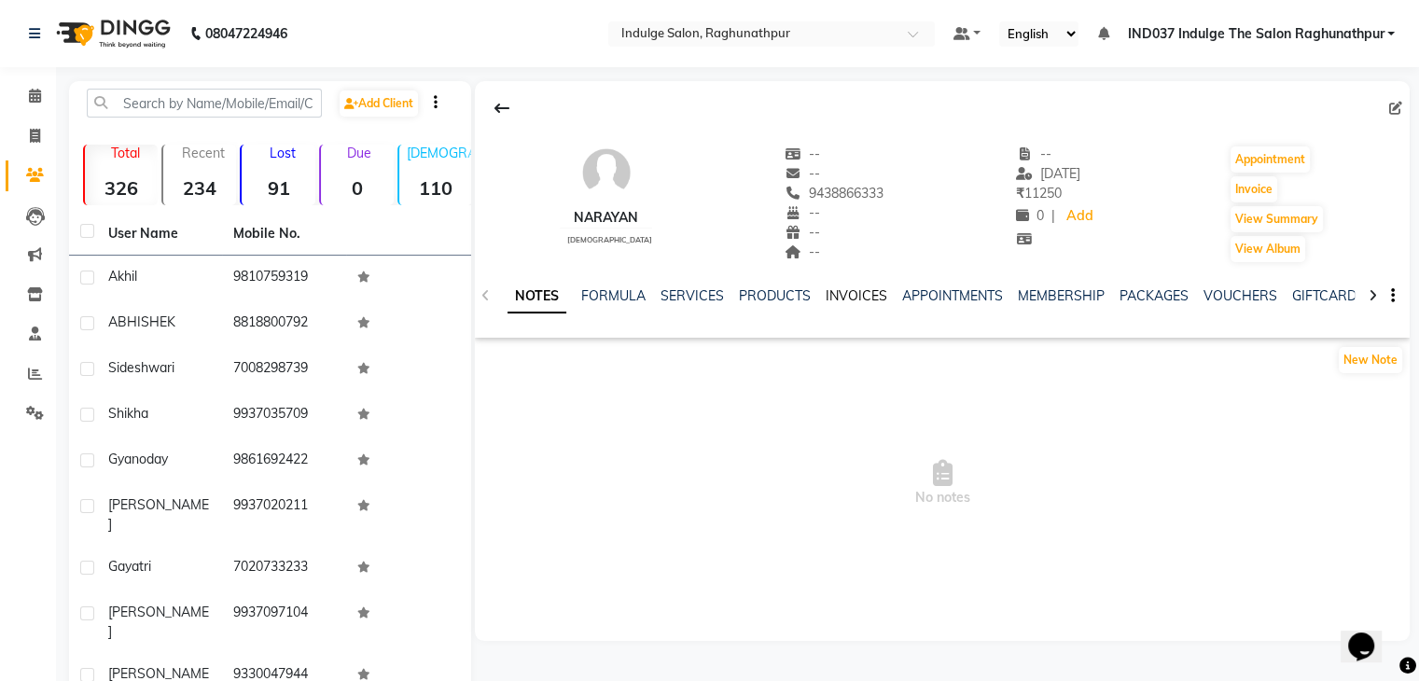
click at [857, 300] on link "INVOICES" at bounding box center [857, 295] width 62 height 17
